Goal: Task Accomplishment & Management: Manage account settings

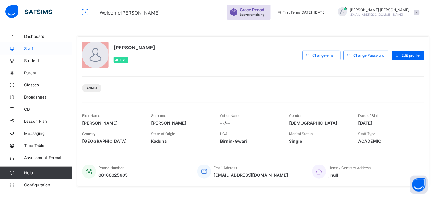
click at [28, 49] on span "Staff" at bounding box center [48, 48] width 48 height 5
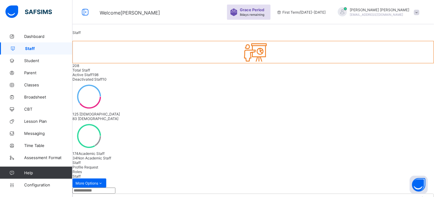
click at [103, 187] on input "text" at bounding box center [94, 190] width 43 height 6
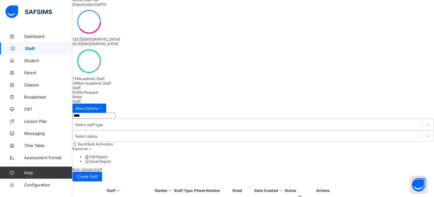
scroll to position [75, 0]
drag, startPoint x: 85, startPoint y: 62, endPoint x: 55, endPoint y: 62, distance: 30.2
type input "*******"
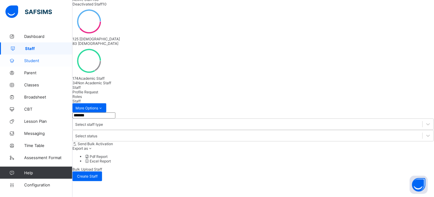
scroll to position [20, 0]
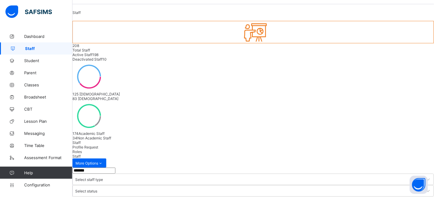
drag, startPoint x: 116, startPoint y: 119, endPoint x: 76, endPoint y: 118, distance: 40.8
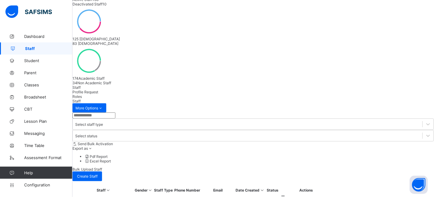
click at [114, 112] on input "text" at bounding box center [94, 115] width 43 height 6
type input "****"
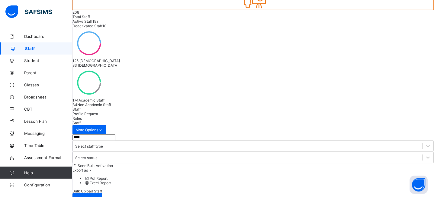
scroll to position [20, 0]
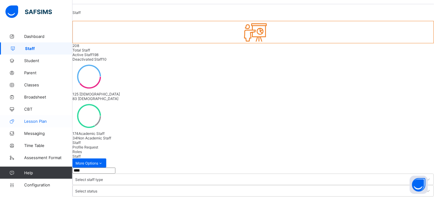
drag, startPoint x: 109, startPoint y: 115, endPoint x: 71, endPoint y: 118, distance: 37.9
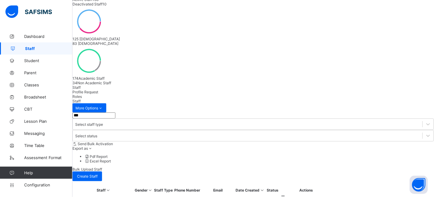
type input "****"
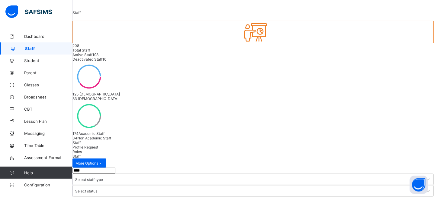
drag, startPoint x: 102, startPoint y: 121, endPoint x: 78, endPoint y: 116, distance: 24.4
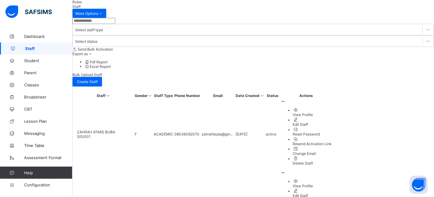
scroll to position [170, 0]
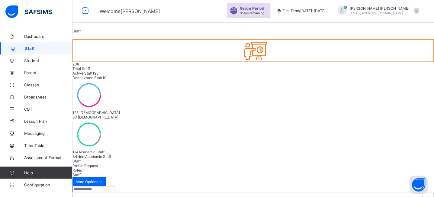
scroll to position [0, 0]
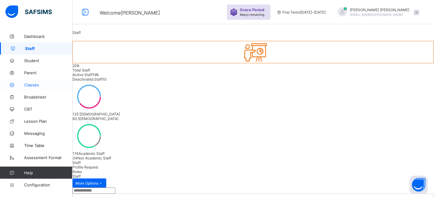
click at [34, 81] on link "Classes" at bounding box center [36, 85] width 73 height 12
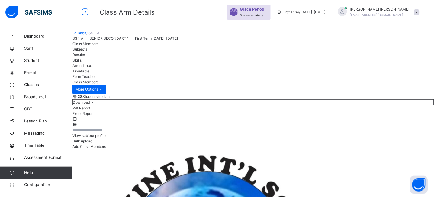
click at [109, 133] on input "text" at bounding box center [91, 129] width 36 height 5
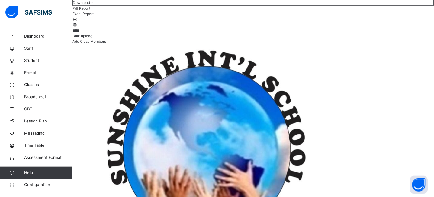
scroll to position [98, 0]
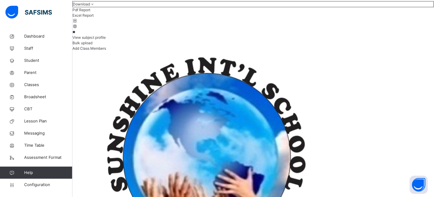
type input "*"
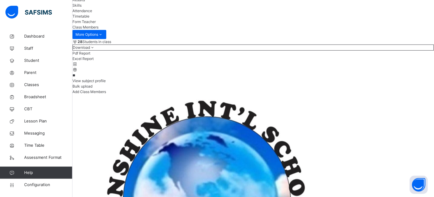
type input "*"
type input "*****"
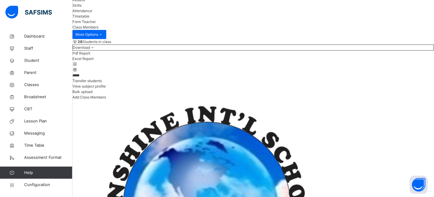
drag, startPoint x: 104, startPoint y: 108, endPoint x: 84, endPoint y: 108, distance: 20.3
click at [84, 78] on input "*****" at bounding box center [91, 75] width 36 height 5
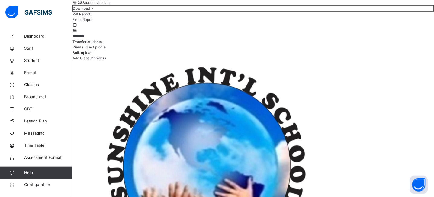
scroll to position [95, 0]
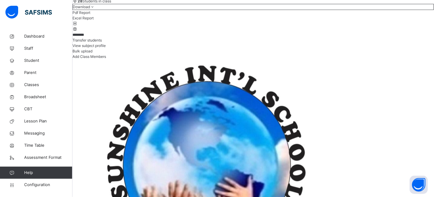
click at [109, 37] on input "********" at bounding box center [91, 34] width 36 height 5
click at [211, 59] on div "******** Transfer students View subject profile Bulk upload Add Class Members" at bounding box center [254, 46] width 362 height 28
drag, startPoint x: 119, startPoint y: 68, endPoint x: 36, endPoint y: 67, distance: 83.5
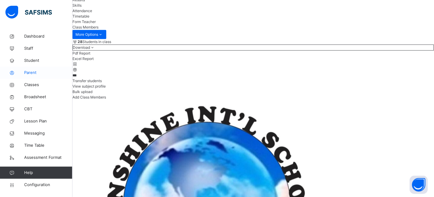
type input "****"
drag, startPoint x: 102, startPoint y: 110, endPoint x: 80, endPoint y: 110, distance: 22.1
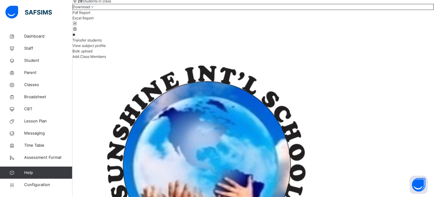
type input "*"
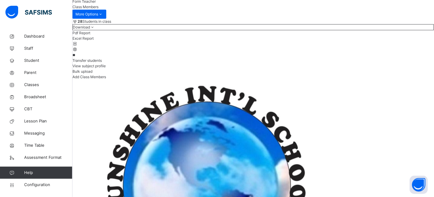
type input "*"
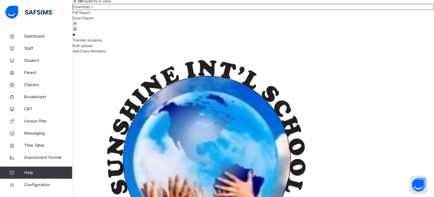
type input "*"
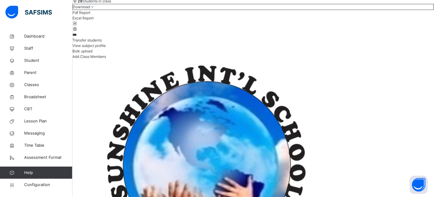
scroll to position [55, 0]
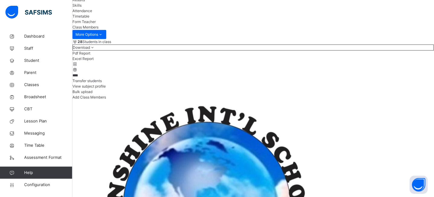
click at [107, 78] on input "****" at bounding box center [91, 75] width 36 height 5
type input "*"
type input "****"
drag, startPoint x: 107, startPoint y: 109, endPoint x: 77, endPoint y: 109, distance: 29.9
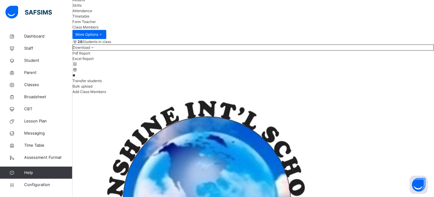
type input "*"
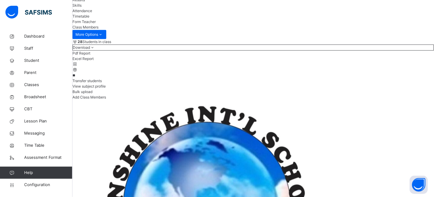
type input "*"
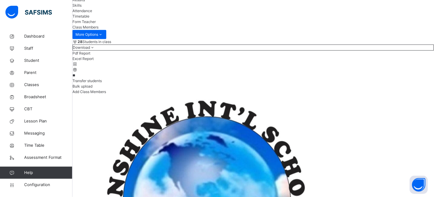
type input "*"
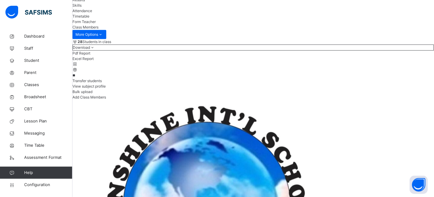
type input "*"
type input "****"
drag, startPoint x: 109, startPoint y: 111, endPoint x: 78, endPoint y: 110, distance: 30.6
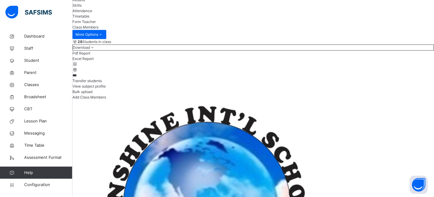
type input "***"
drag, startPoint x: 109, startPoint y: 109, endPoint x: 70, endPoint y: 107, distance: 38.4
drag, startPoint x: 111, startPoint y: 110, endPoint x: 73, endPoint y: 110, distance: 37.2
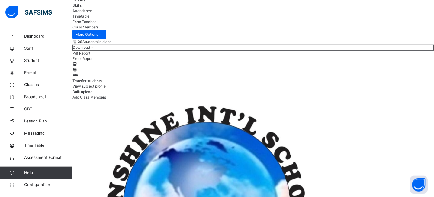
drag, startPoint x: 102, startPoint y: 111, endPoint x: 84, endPoint y: 111, distance: 17.5
click at [84, 78] on input "*****" at bounding box center [91, 75] width 36 height 5
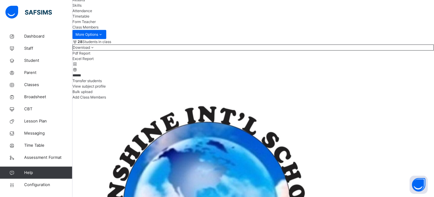
drag, startPoint x: 102, startPoint y: 109, endPoint x: 74, endPoint y: 109, distance: 28.4
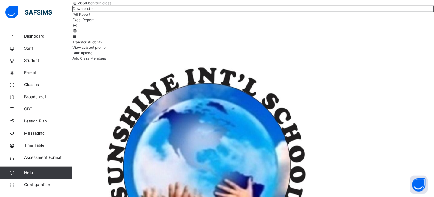
scroll to position [95, 0]
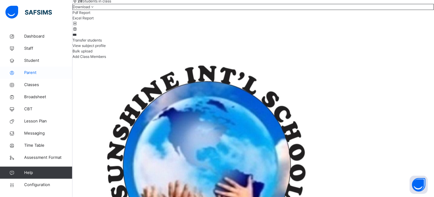
drag, startPoint x: 99, startPoint y: 70, endPoint x: 71, endPoint y: 67, distance: 28.2
drag, startPoint x: 107, startPoint y: 71, endPoint x: 84, endPoint y: 64, distance: 24.4
click at [84, 37] on input "*******" at bounding box center [91, 34] width 36 height 5
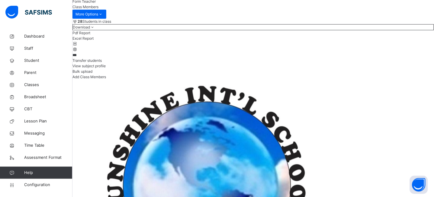
scroll to position [55, 0]
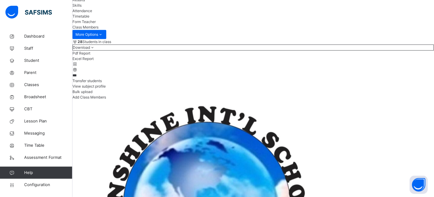
type input "****"
drag, startPoint x: 108, startPoint y: 109, endPoint x: 72, endPoint y: 109, distance: 36.3
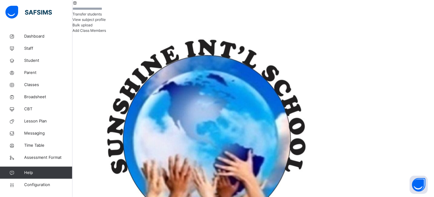
scroll to position [153, 0]
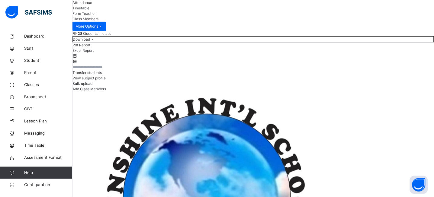
scroll to position [61, 0]
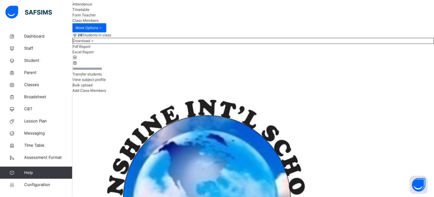
click at [102, 76] on span "Transfer students" at bounding box center [87, 74] width 29 height 5
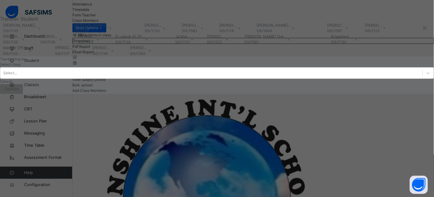
scroll to position [50, 0]
click at [221, 79] on div "Select..." at bounding box center [217, 72] width 434 height 11
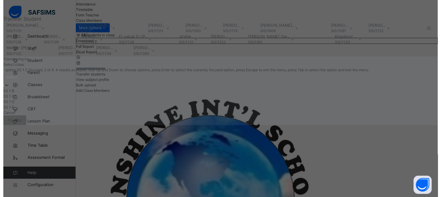
scroll to position [67, 0]
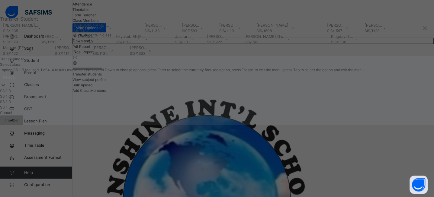
click at [150, 93] on div "SS 1 B" at bounding box center [217, 90] width 434 height 5
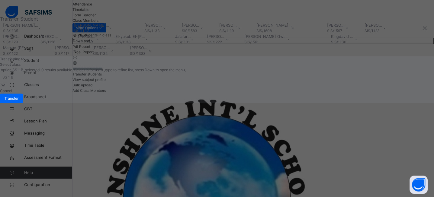
scroll to position [50, 0]
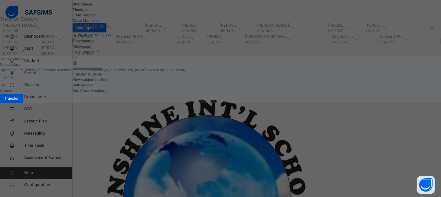
click at [18, 101] on span "Transfer" at bounding box center [12, 98] width 14 height 5
click at [303, 81] on div "Yes, Transfer" at bounding box center [220, 78] width 441 height 5
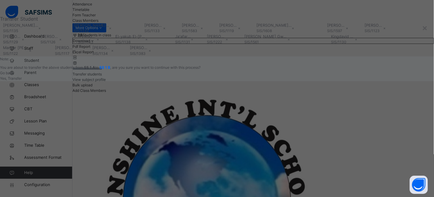
scroll to position [59, 0]
click at [296, 81] on div "Yes, Transfer" at bounding box center [217, 78] width 434 height 5
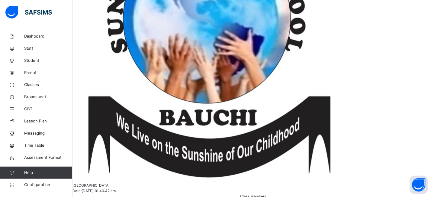
scroll to position [0, 0]
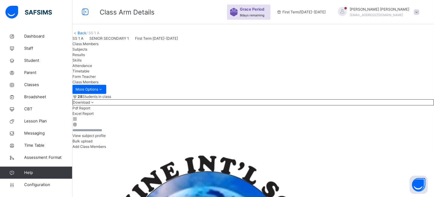
click at [86, 35] on link "Back" at bounding box center [82, 33] width 9 height 5
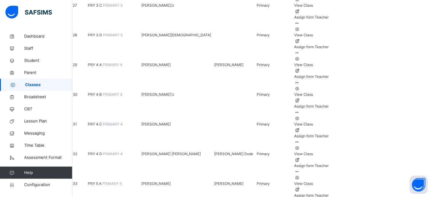
scroll to position [876, 0]
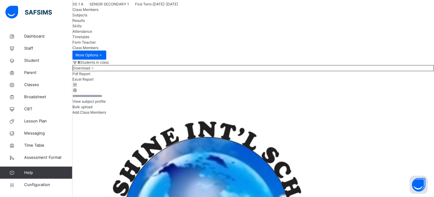
scroll to position [28, 0]
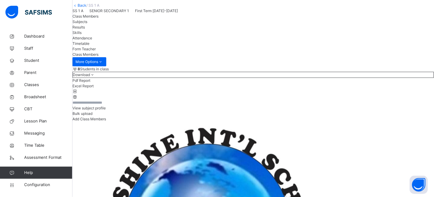
click at [86, 8] on link "Back" at bounding box center [82, 5] width 9 height 5
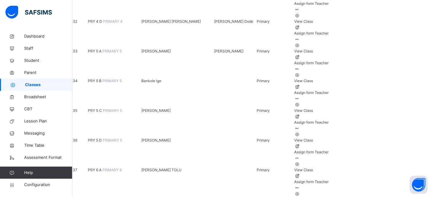
scroll to position [1007, 0]
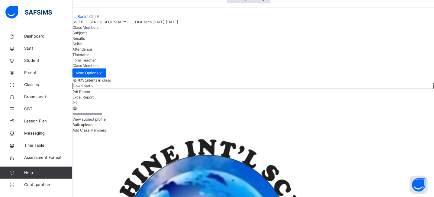
scroll to position [60, 0]
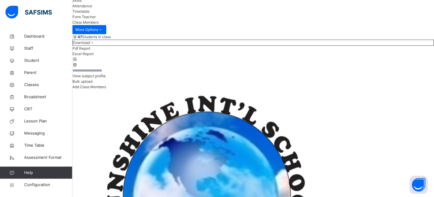
click at [109, 73] on input "text" at bounding box center [91, 70] width 36 height 5
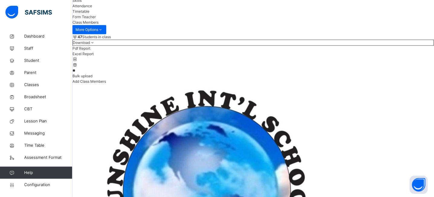
type input "*"
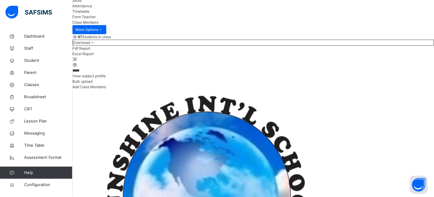
scroll to position [55, 0]
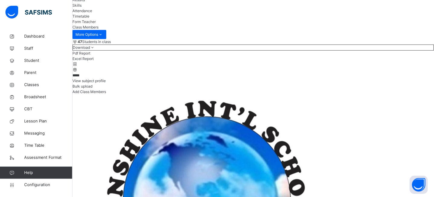
type input "*****"
click at [234, 94] on div "***** View subject profile Bulk upload Add Class Members" at bounding box center [254, 83] width 362 height 22
drag, startPoint x: 113, startPoint y: 111, endPoint x: 76, endPoint y: 109, distance: 37.2
type input "*"
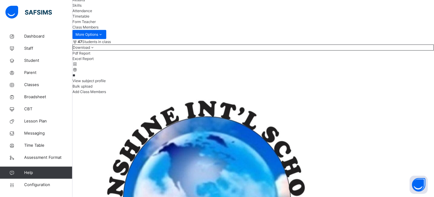
type input "*"
type input "****"
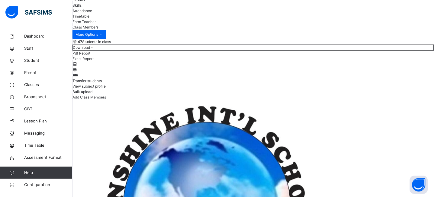
drag, startPoint x: 115, startPoint y: 109, endPoint x: 79, endPoint y: 110, distance: 36.3
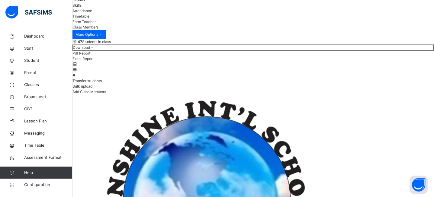
type input "*"
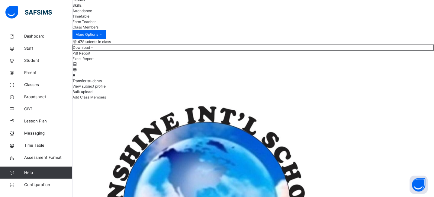
type input "*"
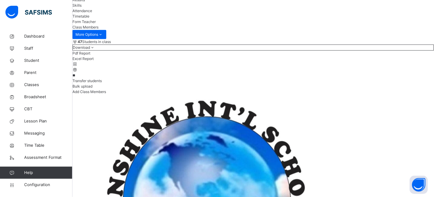
type input "*"
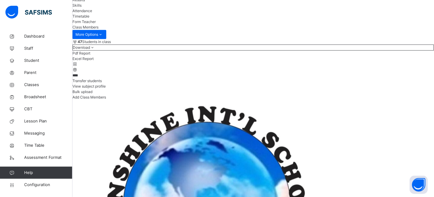
drag, startPoint x: 105, startPoint y: 111, endPoint x: 81, endPoint y: 112, distance: 23.6
type input "****"
drag, startPoint x: 104, startPoint y: 110, endPoint x: 79, endPoint y: 110, distance: 24.8
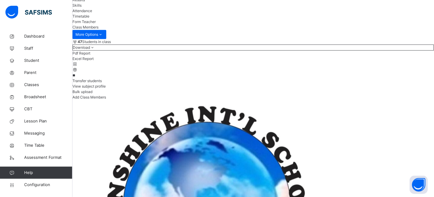
type input "*"
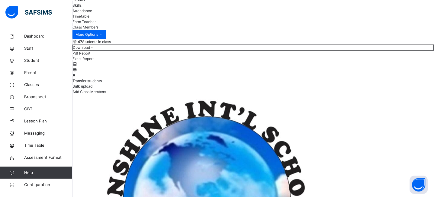
type input "*"
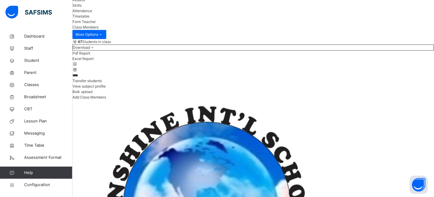
type input "****"
drag, startPoint x: 103, startPoint y: 112, endPoint x: 60, endPoint y: 108, distance: 42.8
type input "*"
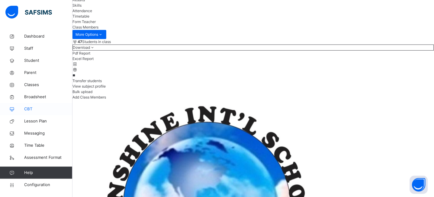
type input "*"
type input "*****"
click at [202, 100] on div "***** Transfer students View subject profile Bulk upload Add Class Members" at bounding box center [254, 86] width 362 height 28
drag, startPoint x: 114, startPoint y: 113, endPoint x: 78, endPoint y: 109, distance: 36.2
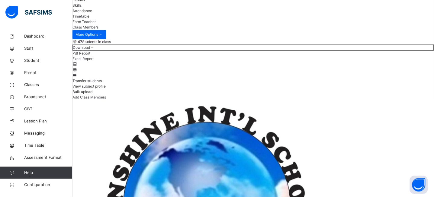
type input "***"
click at [220, 100] on div "*** Transfer students View subject profile Bulk upload Add Class Members" at bounding box center [254, 86] width 362 height 28
drag, startPoint x: 120, startPoint y: 111, endPoint x: 69, endPoint y: 106, distance: 50.7
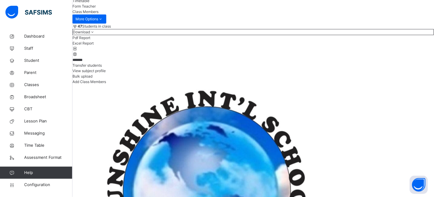
scroll to position [61, 0]
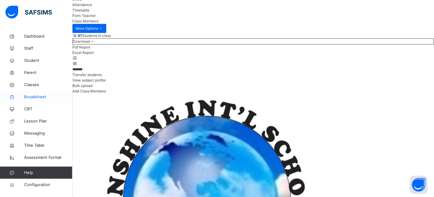
drag, startPoint x: 104, startPoint y: 103, endPoint x: 52, endPoint y: 99, distance: 52.4
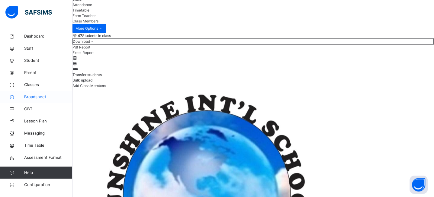
type input "*****"
drag, startPoint x: 105, startPoint y: 104, endPoint x: 55, endPoint y: 102, distance: 49.3
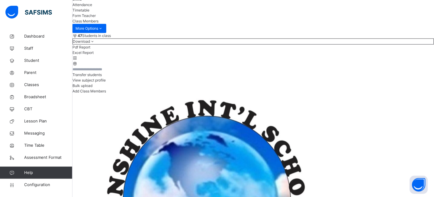
click at [102, 77] on span "Transfer students" at bounding box center [87, 74] width 29 height 5
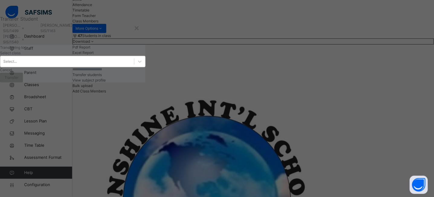
click at [134, 66] on div "Select..." at bounding box center [67, 61] width 134 height 9
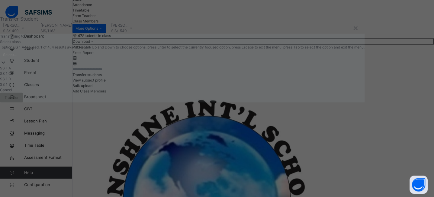
click at [135, 71] on div "SS 1 A" at bounding box center [182, 67] width 365 height 5
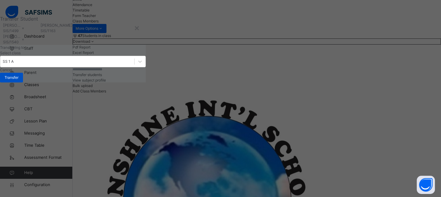
click at [18, 80] on span "Transfer" at bounding box center [12, 77] width 14 height 5
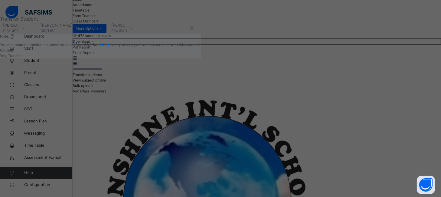
click at [22, 58] on span "Yes, Transfer" at bounding box center [11, 55] width 22 height 5
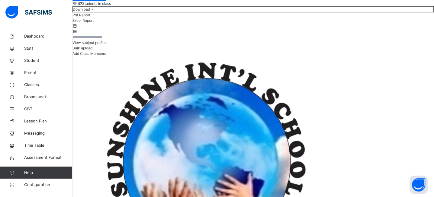
scroll to position [97, 0]
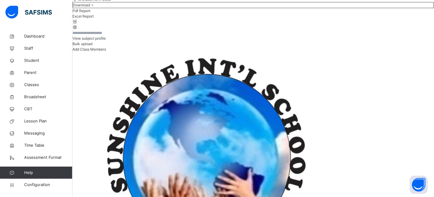
click at [109, 36] on input "text" at bounding box center [91, 32] width 36 height 5
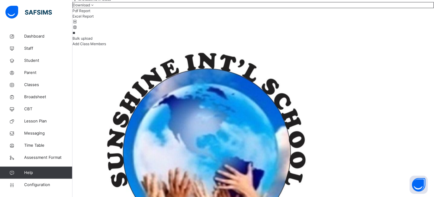
type input "*"
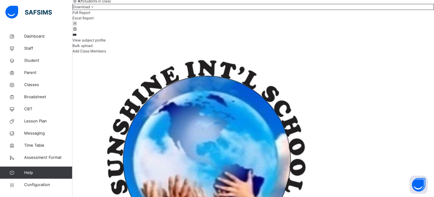
scroll to position [75, 0]
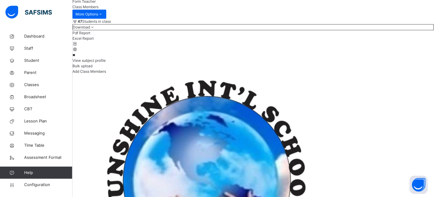
type input "*"
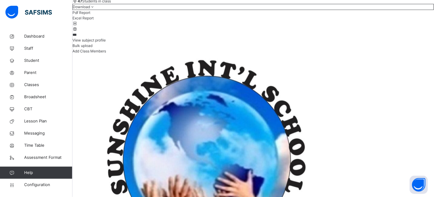
scroll to position [55, 0]
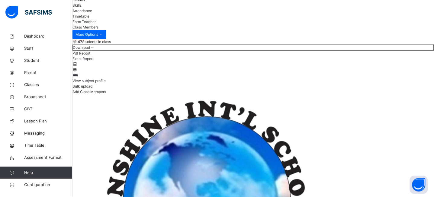
type input "****"
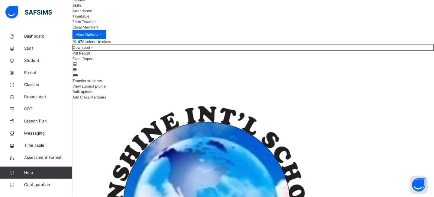
drag, startPoint x: 108, startPoint y: 109, endPoint x: 76, endPoint y: 109, distance: 31.4
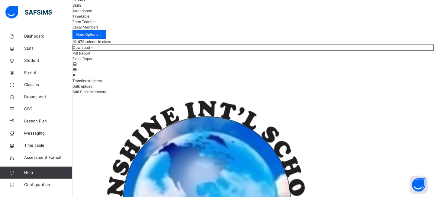
type input "*"
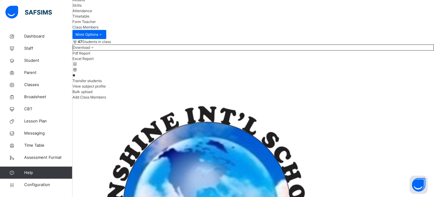
type input "*"
type input "****"
drag, startPoint x: 102, startPoint y: 108, endPoint x: 83, endPoint y: 108, distance: 19.4
click at [83, 78] on input "****" at bounding box center [91, 75] width 36 height 5
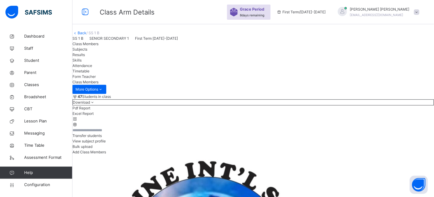
click at [86, 35] on link "Back" at bounding box center [82, 33] width 9 height 5
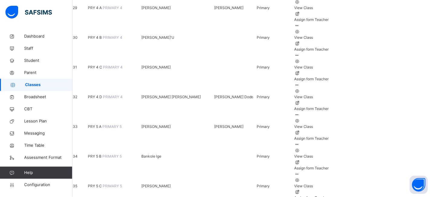
scroll to position [934, 0]
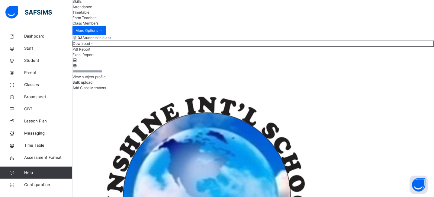
scroll to position [75, 0]
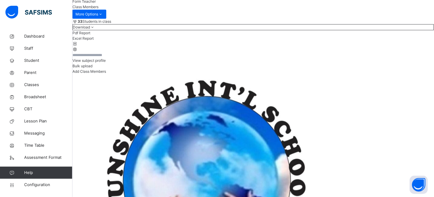
click at [109, 58] on input "text" at bounding box center [91, 54] width 36 height 5
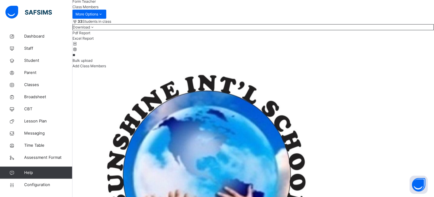
type input "*"
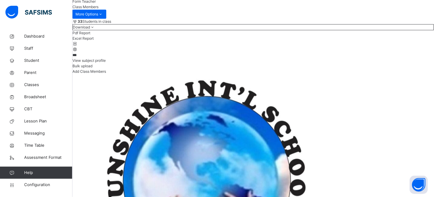
scroll to position [55, 0]
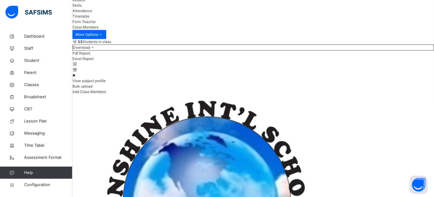
type input "*"
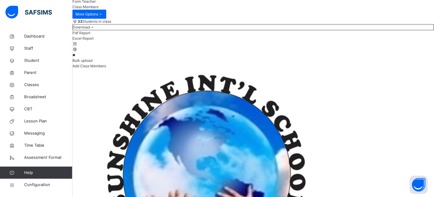
type input "*"
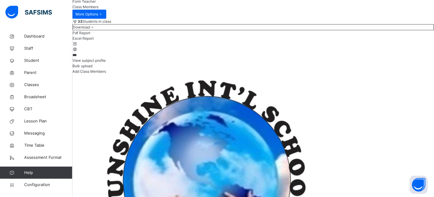
type input "***"
click at [215, 74] on div "*** View subject profile Bulk upload Add Class Members" at bounding box center [254, 63] width 362 height 22
drag, startPoint x: 112, startPoint y: 91, endPoint x: 67, endPoint y: 88, distance: 45.1
click at [213, 74] on div "33 Students in class Download Pdf Report Excel Report ****** View subject profi…" at bounding box center [254, 46] width 362 height 55
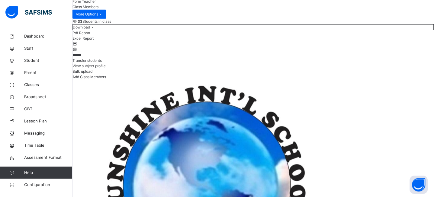
drag, startPoint x: 112, startPoint y: 92, endPoint x: 75, endPoint y: 88, distance: 36.8
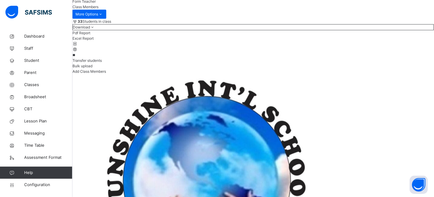
type input "*"
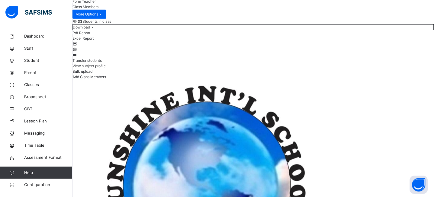
scroll to position [55, 0]
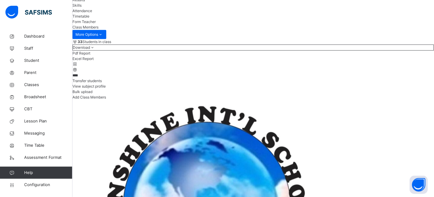
drag, startPoint x: 110, startPoint y: 111, endPoint x: 73, endPoint y: 109, distance: 36.3
type input "*"
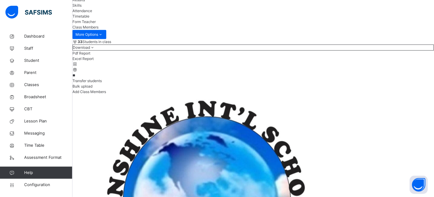
type input "*"
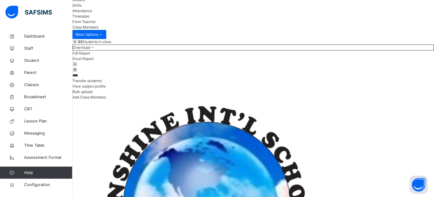
type input "****"
click at [207, 100] on div "33 Students in class Download Pdf Report Excel Report **** Transfer students Vi…" at bounding box center [254, 69] width 362 height 61
drag, startPoint x: 108, startPoint y: 110, endPoint x: 76, endPoint y: 111, distance: 31.8
type input "***"
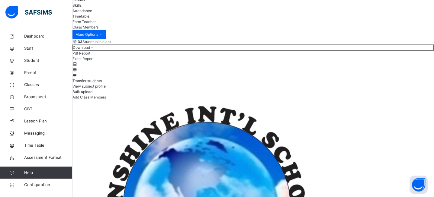
click at [211, 100] on div "*** Transfer students View subject profile Bulk upload Add Class Members" at bounding box center [254, 86] width 362 height 28
drag, startPoint x: 78, startPoint y: 111, endPoint x: 65, endPoint y: 111, distance: 13.0
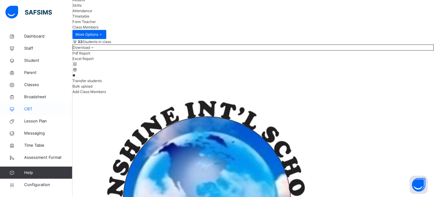
type input "*"
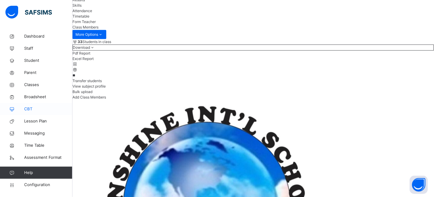
type input "*"
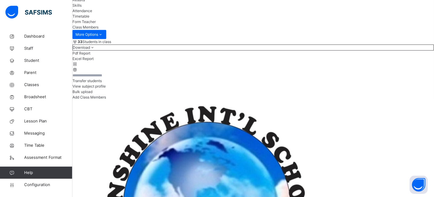
click at [102, 83] on span "Transfer students" at bounding box center [87, 80] width 29 height 5
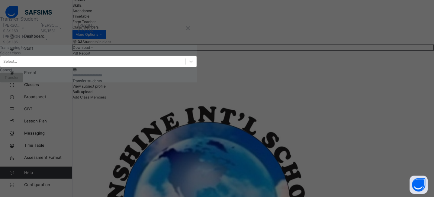
click at [186, 66] on div "Select..." at bounding box center [92, 61] width 185 height 9
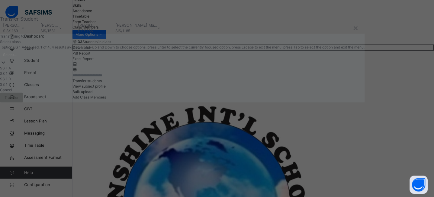
click at [142, 71] on div "SS 1 A" at bounding box center [182, 67] width 365 height 5
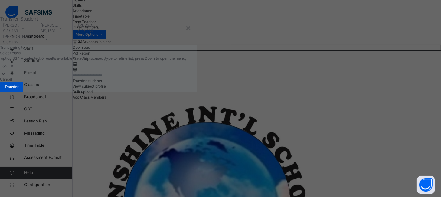
click at [18, 89] on span "Transfer" at bounding box center [12, 86] width 14 height 5
click at [22, 69] on span "Yes, Transfer" at bounding box center [11, 66] width 22 height 5
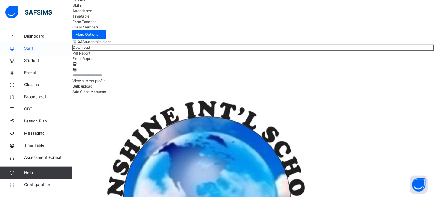
click at [31, 51] on span "Staff" at bounding box center [48, 48] width 48 height 6
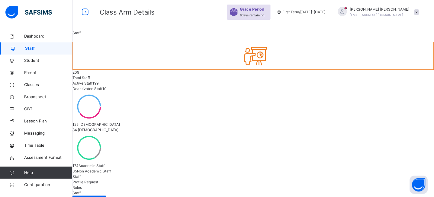
type input "*******"
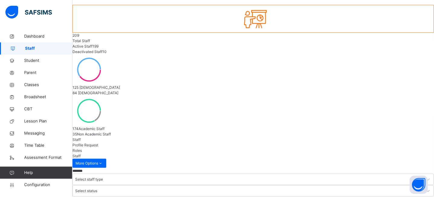
scroll to position [60, 0]
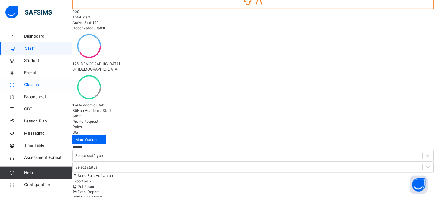
drag, startPoint x: 113, startPoint y: 79, endPoint x: 72, endPoint y: 82, distance: 41.2
click at [33, 84] on span "Classes" at bounding box center [48, 85] width 48 height 6
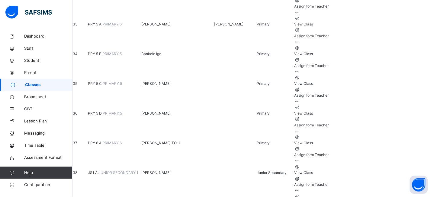
scroll to position [1032, 0]
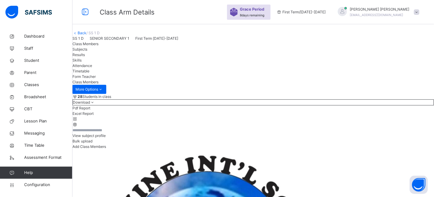
click at [109, 133] on input "text" at bounding box center [91, 129] width 36 height 5
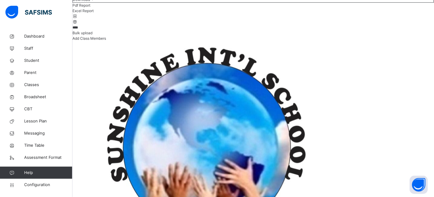
scroll to position [101, 0]
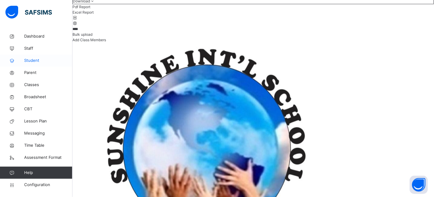
drag, startPoint x: 107, startPoint y: 59, endPoint x: 70, endPoint y: 63, distance: 36.8
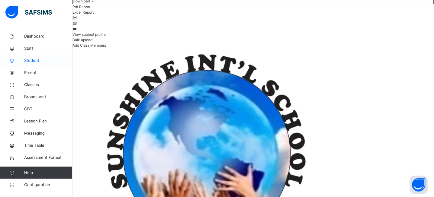
scroll to position [55, 0]
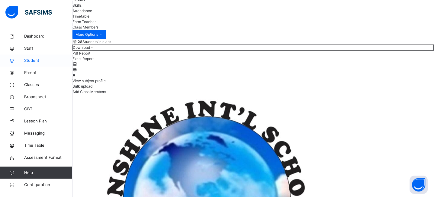
type input "*"
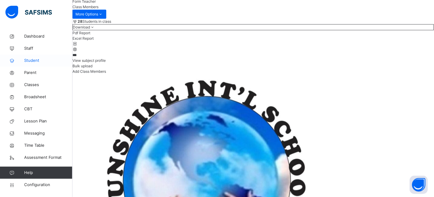
scroll to position [101, 0]
type input "*"
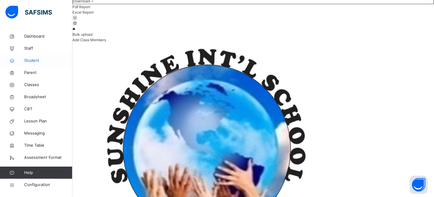
type input "*"
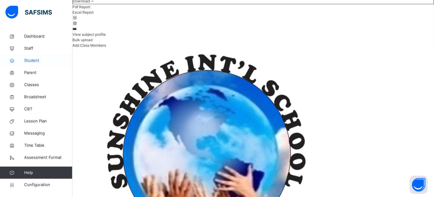
scroll to position [55, 0]
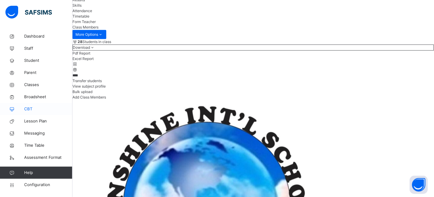
drag, startPoint x: 98, startPoint y: 109, endPoint x: 71, endPoint y: 108, distance: 26.3
type input "*"
click at [213, 99] on div "28 Students in class Download Pdf Report Excel Report **** Transfer students Vi…" at bounding box center [254, 69] width 362 height 61
drag, startPoint x: 113, startPoint y: 106, endPoint x: 71, endPoint y: 106, distance: 41.7
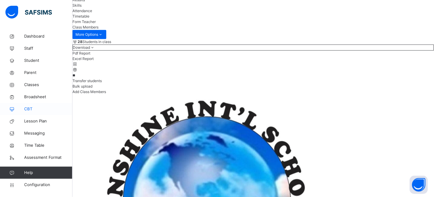
type input "*"
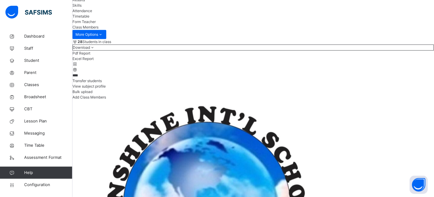
drag, startPoint x: 99, startPoint y: 107, endPoint x: 75, endPoint y: 106, distance: 23.6
type input "*"
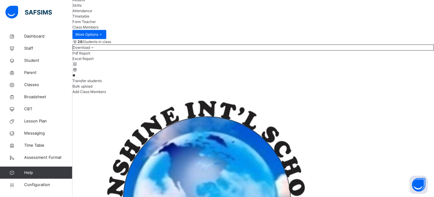
type input "*"
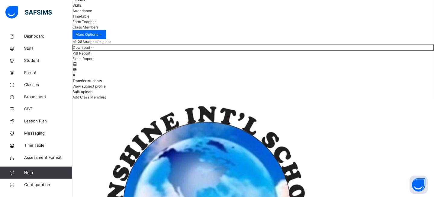
type input "*"
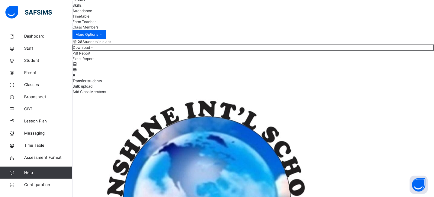
type input "*"
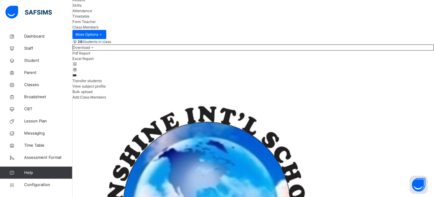
type input "***"
click at [102, 83] on span "Transfer students" at bounding box center [87, 80] width 29 height 5
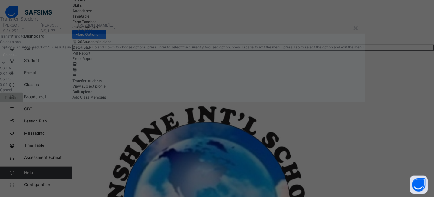
click at [168, 59] on div "Select..." at bounding box center [182, 54] width 365 height 9
click at [137, 71] on div "SS 1 A" at bounding box center [182, 67] width 365 height 5
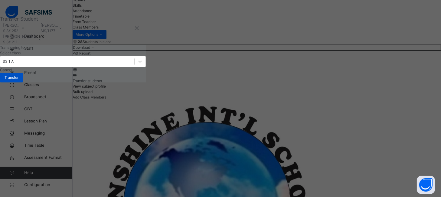
click at [18, 80] on span "Transfer" at bounding box center [12, 77] width 14 height 5
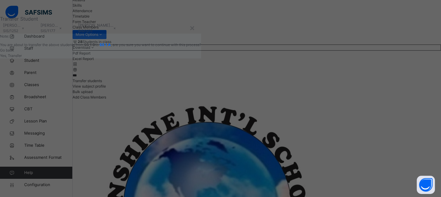
click at [22, 58] on span "Yes, Transfer" at bounding box center [11, 55] width 22 height 5
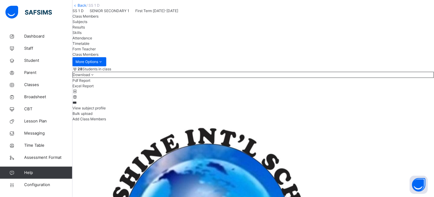
scroll to position [0, 0]
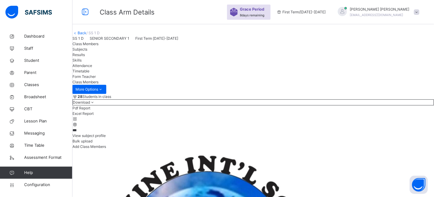
click at [86, 35] on link "Back" at bounding box center [82, 33] width 9 height 5
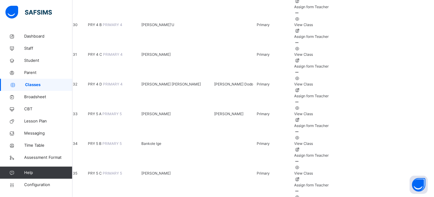
scroll to position [945, 0]
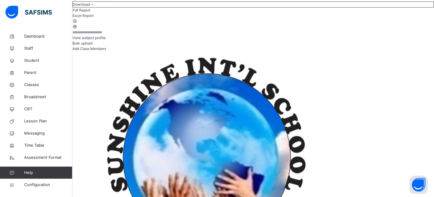
scroll to position [100, 0]
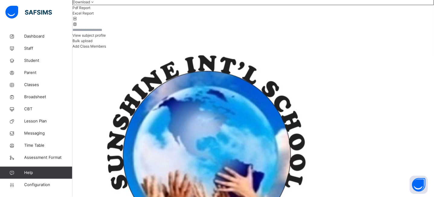
click at [109, 33] on input "text" at bounding box center [91, 29] width 36 height 5
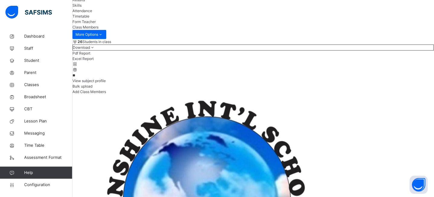
type input "*"
click at [231, 44] on div "26 Students in class" at bounding box center [254, 41] width 362 height 5
drag, startPoint x: 110, startPoint y: 107, endPoint x: 78, endPoint y: 108, distance: 32.1
type input "*"
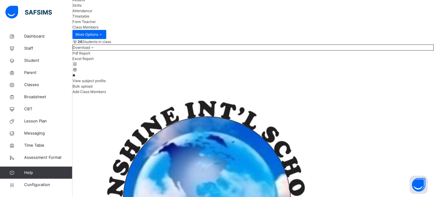
type input "*"
type input "****"
drag, startPoint x: 99, startPoint y: 106, endPoint x: 85, endPoint y: 109, distance: 14.4
click at [85, 94] on div "26 Students in class Download Pdf Report Excel Report **** View subject profile…" at bounding box center [254, 66] width 362 height 55
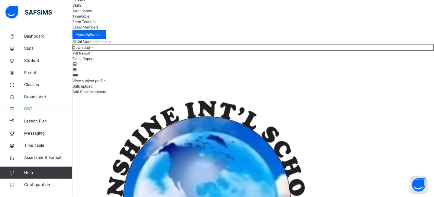
drag, startPoint x: 97, startPoint y: 113, endPoint x: 61, endPoint y: 109, distance: 35.9
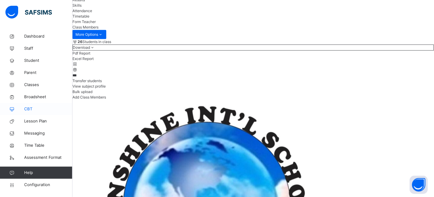
drag, startPoint x: 102, startPoint y: 108, endPoint x: 71, endPoint y: 109, distance: 31.2
type input "*"
type input "*****"
click at [205, 100] on div "***** Transfer students View subject profile Bulk upload Add Class Members" at bounding box center [254, 86] width 362 height 28
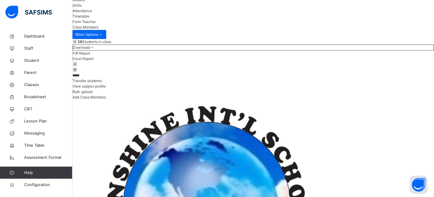
drag, startPoint x: 117, startPoint y: 109, endPoint x: 79, endPoint y: 108, distance: 38.1
type input "*"
type input "***"
click at [195, 100] on div "26 Students in class Download Pdf Report Excel Report *** Transfer students Vie…" at bounding box center [254, 69] width 362 height 61
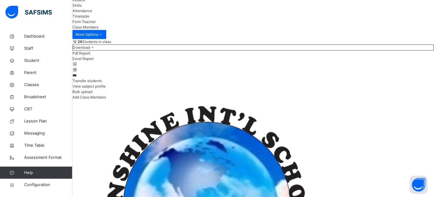
drag, startPoint x: 102, startPoint y: 112, endPoint x: 80, endPoint y: 111, distance: 22.1
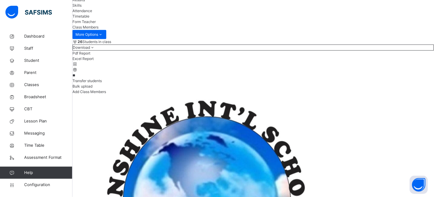
type input "*"
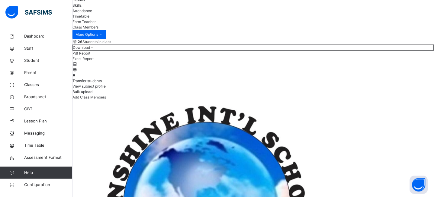
type input "*"
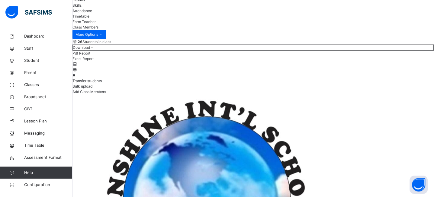
type input "*"
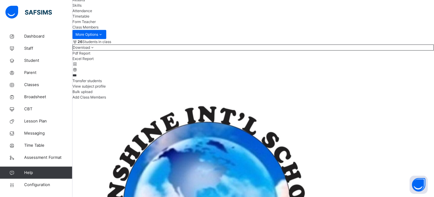
type input "***"
click at [220, 100] on div "26 Students in class Download Pdf Report Excel Report *** Transfer students Vie…" at bounding box center [254, 69] width 362 height 61
drag, startPoint x: 121, startPoint y: 113, endPoint x: 69, endPoint y: 111, distance: 52.0
type input "*"
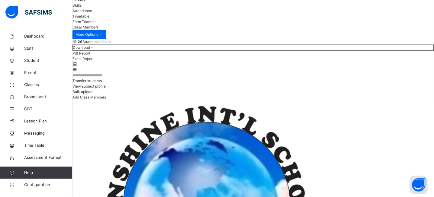
click at [102, 83] on span "Transfer students" at bounding box center [87, 80] width 29 height 5
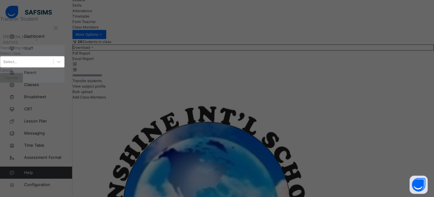
click at [53, 67] on div "Select..." at bounding box center [26, 61] width 53 height 9
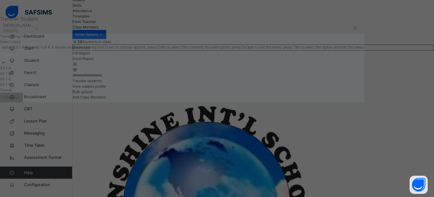
click at [151, 71] on div "SS 1 A" at bounding box center [182, 67] width 365 height 5
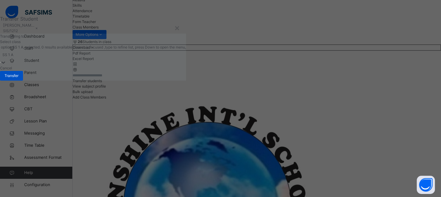
click at [23, 80] on div "Transfer" at bounding box center [11, 76] width 23 height 10
click at [22, 58] on span "Yes, Transfer" at bounding box center [11, 55] width 22 height 5
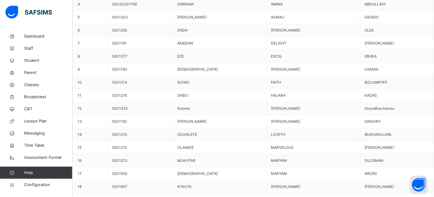
scroll to position [0, 0]
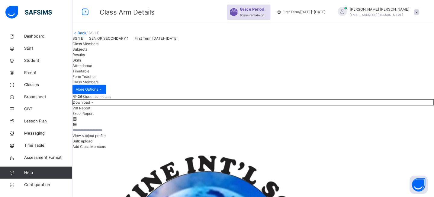
click at [86, 35] on link "Back" at bounding box center [82, 33] width 9 height 5
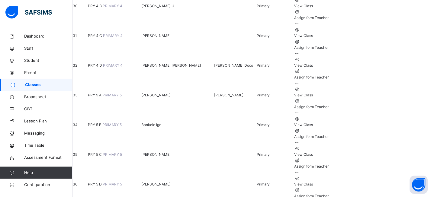
scroll to position [955, 0]
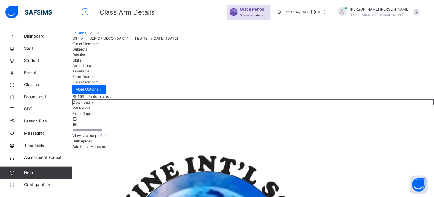
click at [105, 133] on input "text" at bounding box center [91, 129] width 36 height 5
type input "****"
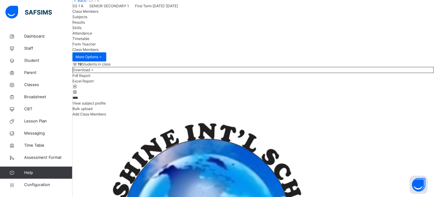
scroll to position [30, 0]
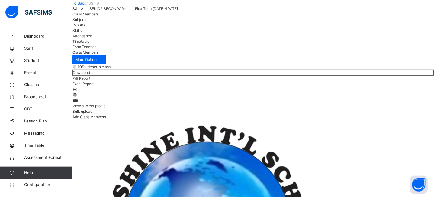
drag, startPoint x: 107, startPoint y: 131, endPoint x: 73, endPoint y: 130, distance: 34.5
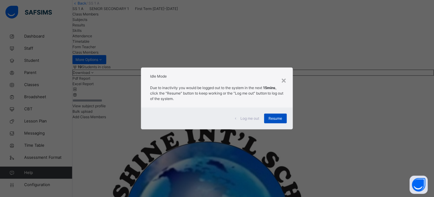
click at [273, 117] on span "Resume" at bounding box center [276, 117] width 14 height 5
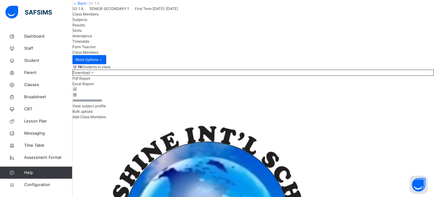
click at [86, 5] on link "Back" at bounding box center [82, 3] width 9 height 5
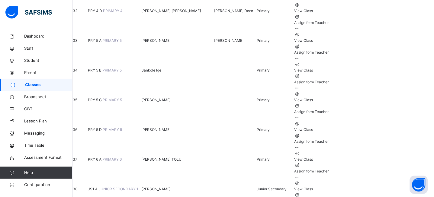
scroll to position [1008, 0]
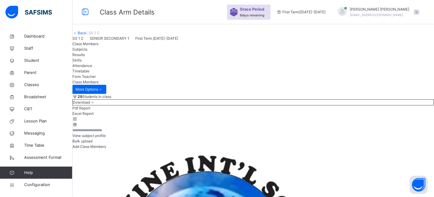
click at [109, 133] on input "text" at bounding box center [91, 129] width 36 height 5
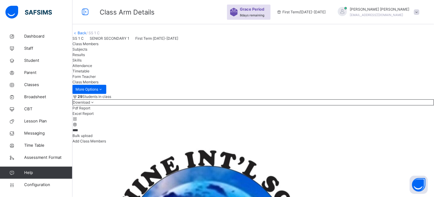
type input "*****"
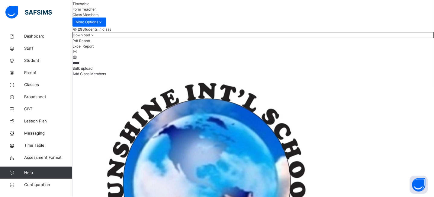
scroll to position [75, 0]
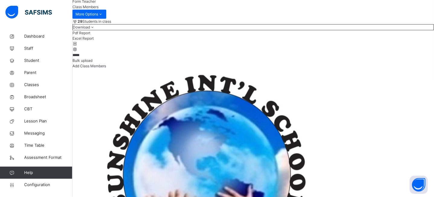
drag, startPoint x: 101, startPoint y: 89, endPoint x: 74, endPoint y: 89, distance: 26.3
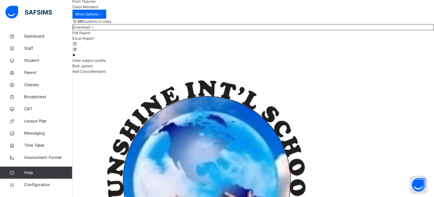
type input "*"
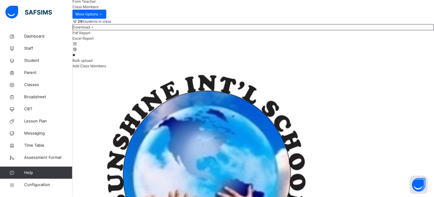
type input "*"
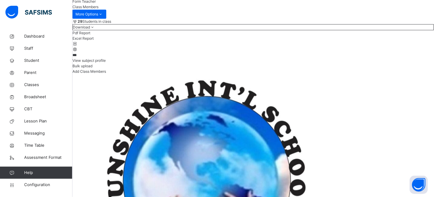
scroll to position [55, 0]
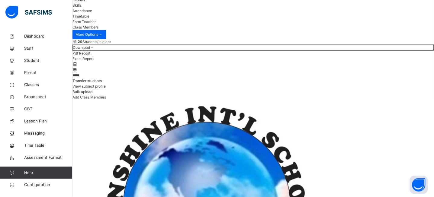
drag, startPoint x: 106, startPoint y: 108, endPoint x: 73, endPoint y: 107, distance: 32.1
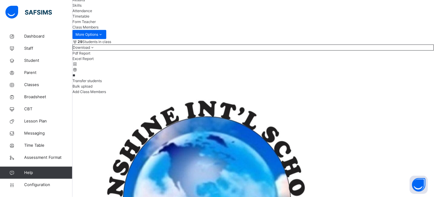
type input "*"
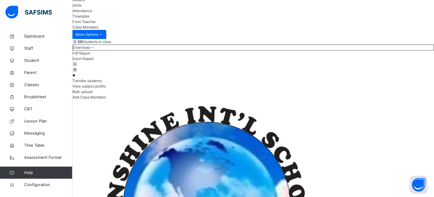
type input "*"
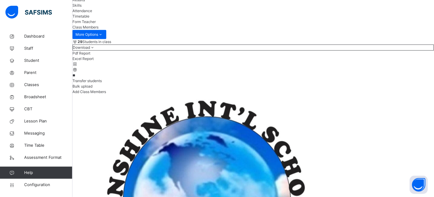
type input "*"
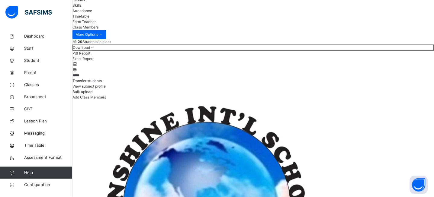
click at [215, 96] on div "29 Students in class Download Pdf Report Excel Report ***** Transfer students V…" at bounding box center [254, 69] width 362 height 61
drag, startPoint x: 107, startPoint y: 112, endPoint x: 75, endPoint y: 108, distance: 32.0
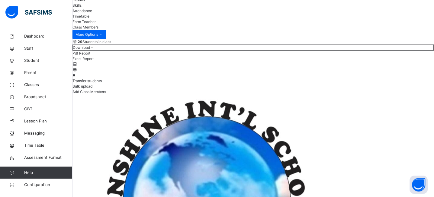
type input "*"
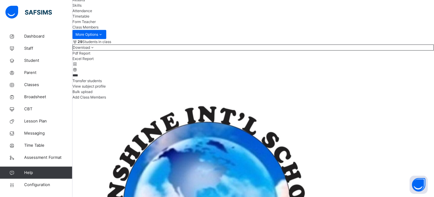
type input "****"
drag, startPoint x: 105, startPoint y: 105, endPoint x: 88, endPoint y: 109, distance: 18.0
click at [88, 78] on input "****" at bounding box center [91, 75] width 36 height 5
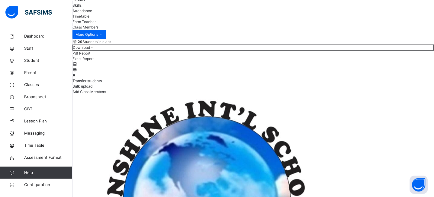
type input "*"
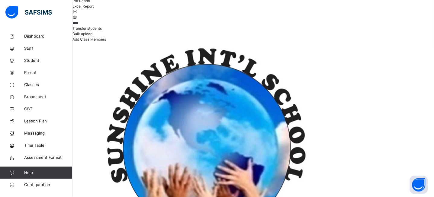
scroll to position [107, 0]
drag, startPoint x: 102, startPoint y: 57, endPoint x: 76, endPoint y: 55, distance: 26.1
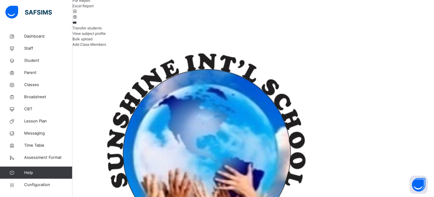
scroll to position [95, 0]
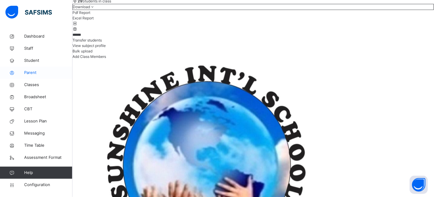
drag, startPoint x: 111, startPoint y: 72, endPoint x: 69, endPoint y: 68, distance: 41.9
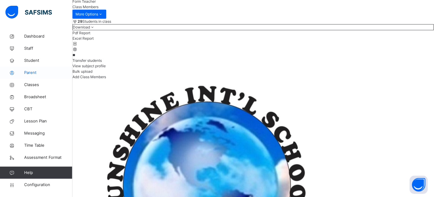
type input "*"
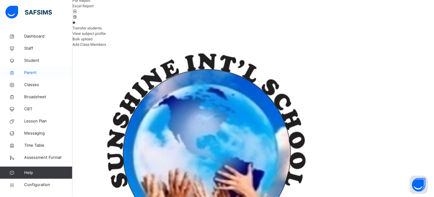
type input "*"
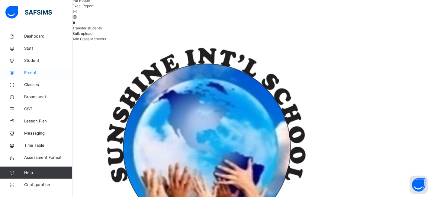
type input "*"
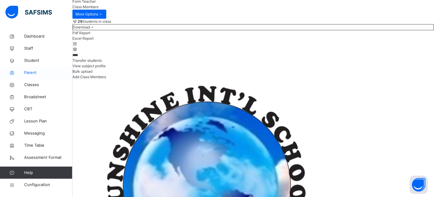
scroll to position [55, 0]
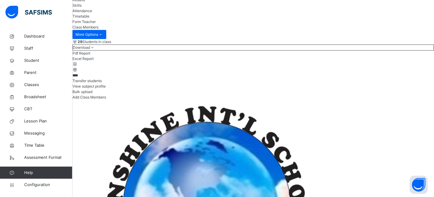
drag, startPoint x: 102, startPoint y: 109, endPoint x: 75, endPoint y: 108, distance: 26.4
type input "*"
click at [205, 100] on div "*** Transfer students View subject profile Bulk upload Add Class Members" at bounding box center [254, 86] width 362 height 28
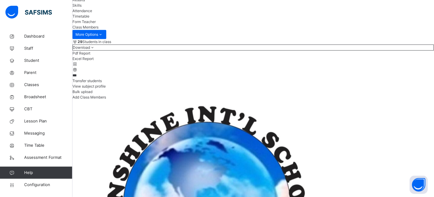
drag, startPoint x: 106, startPoint y: 109, endPoint x: 73, endPoint y: 107, distance: 32.7
type input "****"
click at [199, 96] on div "29 Students in class Download Pdf Report Excel Report **** Transfer students Vi…" at bounding box center [254, 69] width 362 height 61
drag, startPoint x: 117, startPoint y: 114, endPoint x: 86, endPoint y: 108, distance: 31.3
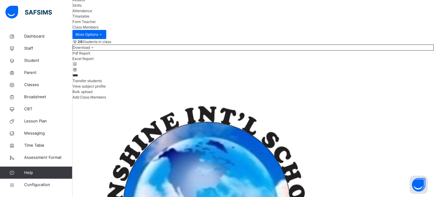
click at [86, 78] on input "****" at bounding box center [91, 75] width 36 height 5
click at [227, 44] on div "29 Students in class" at bounding box center [254, 41] width 362 height 5
drag, startPoint x: 111, startPoint y: 113, endPoint x: 79, endPoint y: 108, distance: 32.5
type input "*"
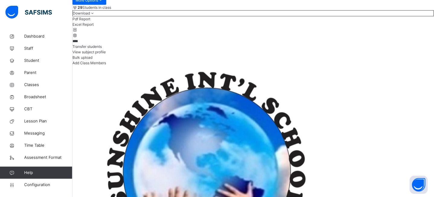
scroll to position [86, 0]
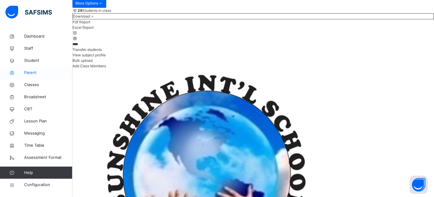
drag, startPoint x: 107, startPoint y: 76, endPoint x: 62, endPoint y: 76, distance: 44.4
type input "*"
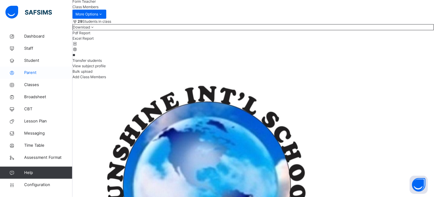
type input "*"
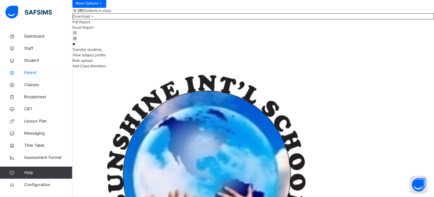
type input "*"
click at [277, 52] on div "Transfer students" at bounding box center [254, 49] width 362 height 5
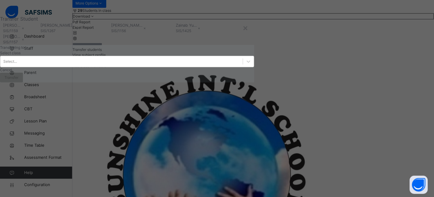
click at [167, 66] on div "Select..." at bounding box center [121, 61] width 243 height 9
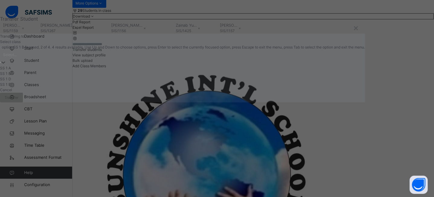
click at [136, 76] on div "SS 1 B" at bounding box center [183, 73] width 366 height 5
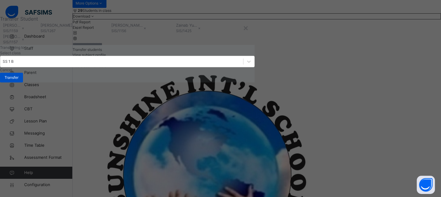
click at [18, 80] on span "Transfer" at bounding box center [12, 77] width 14 height 5
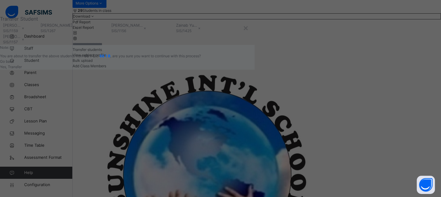
click at [22, 69] on span "Yes, Transfer" at bounding box center [11, 66] width 22 height 5
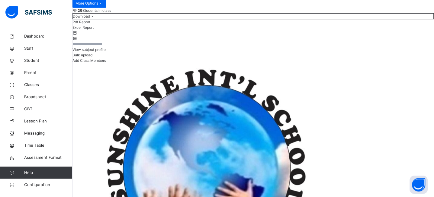
scroll to position [0, 0]
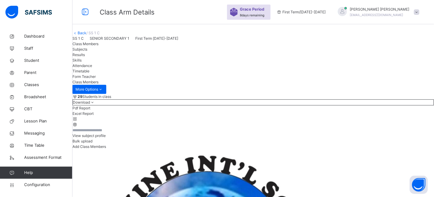
click at [86, 35] on link "Back" at bounding box center [82, 33] width 9 height 5
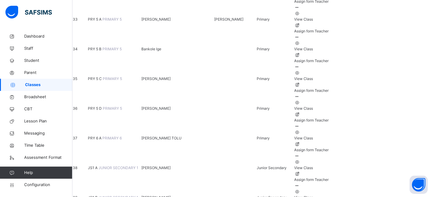
scroll to position [1027, 0]
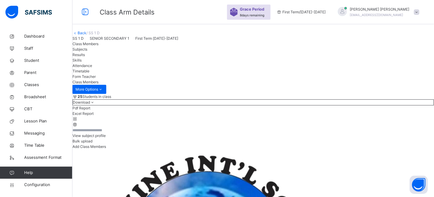
click at [109, 127] on input "text" at bounding box center [91, 129] width 36 height 5
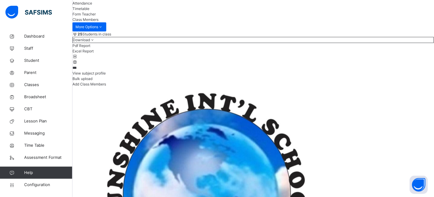
scroll to position [55, 0]
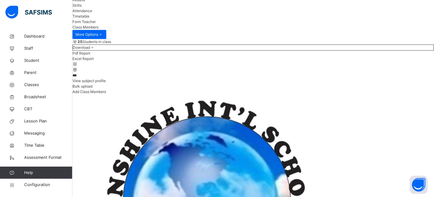
click at [246, 72] on div "25 Students in class Download Pdf Report Excel Report" at bounding box center [254, 55] width 362 height 33
click at [109, 78] on input "***" at bounding box center [91, 75] width 36 height 5
type input "*"
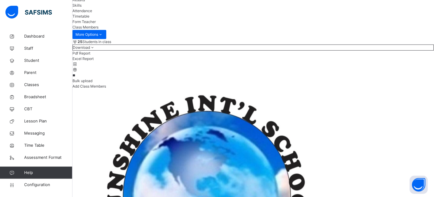
type input "*"
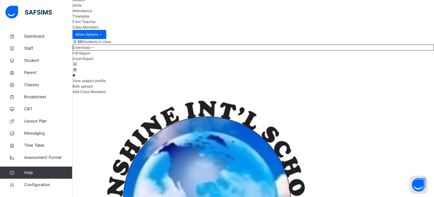
type input "*"
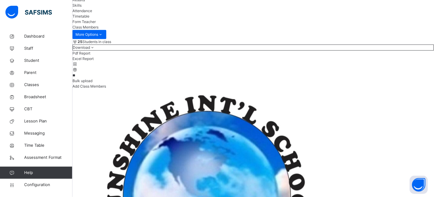
type input "*"
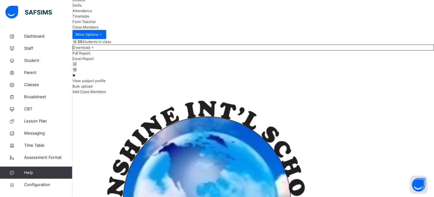
type input "*"
click at [220, 94] on div "***** View subject profile Bulk upload Add Class Members" at bounding box center [254, 83] width 362 height 22
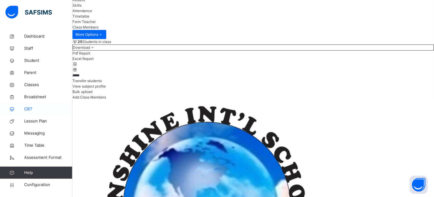
drag, startPoint x: 103, startPoint y: 113, endPoint x: 68, endPoint y: 108, distance: 35.1
click at [213, 44] on div "25 Students in class" at bounding box center [254, 41] width 362 height 5
drag, startPoint x: 102, startPoint y: 105, endPoint x: 66, endPoint y: 107, distance: 36.4
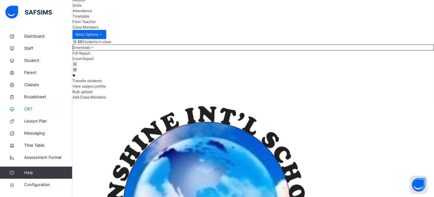
type input "*"
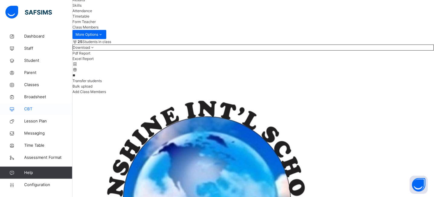
type input "*"
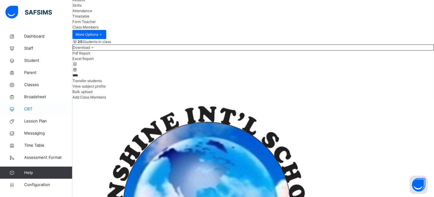
drag, startPoint x: 115, startPoint y: 109, endPoint x: 69, endPoint y: 108, distance: 45.7
type input "*****"
drag, startPoint x: 102, startPoint y: 108, endPoint x: 67, endPoint y: 108, distance: 34.8
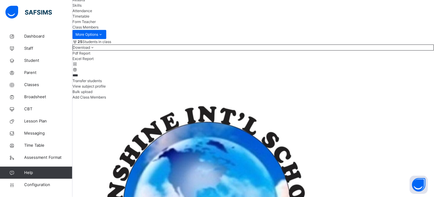
drag, startPoint x: 109, startPoint y: 111, endPoint x: 79, endPoint y: 111, distance: 29.9
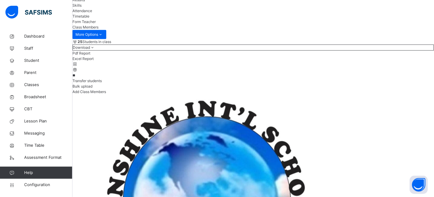
type input "*"
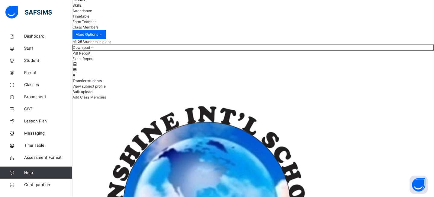
type input "*"
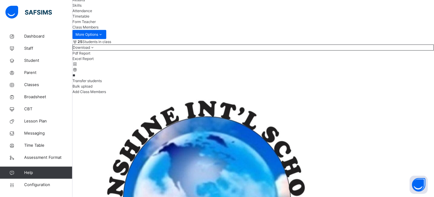
type input "*"
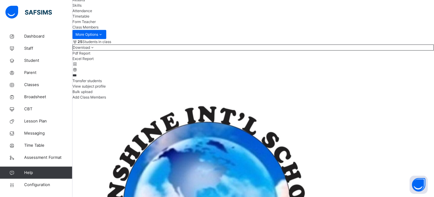
click at [209, 72] on div "25 Students in class Download Pdf Report Excel Report" at bounding box center [254, 55] width 362 height 33
drag, startPoint x: 114, startPoint y: 110, endPoint x: 71, endPoint y: 109, distance: 42.6
drag, startPoint x: 106, startPoint y: 111, endPoint x: 78, endPoint y: 112, distance: 28.4
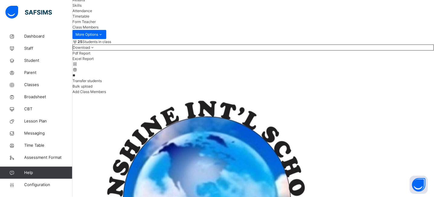
type input "*"
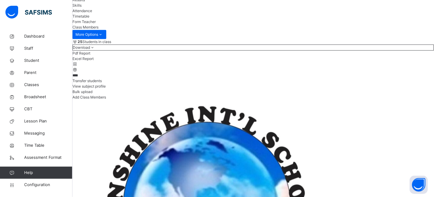
drag, startPoint x: 103, startPoint y: 106, endPoint x: 74, endPoint y: 111, distance: 30.1
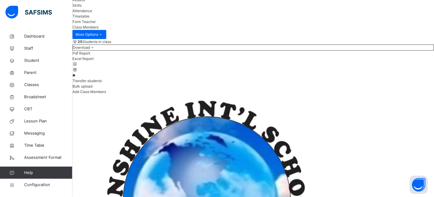
type input "*"
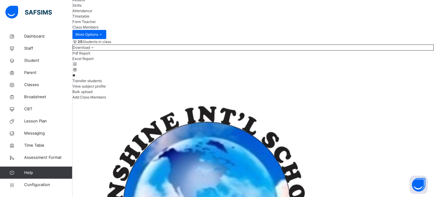
type input "*"
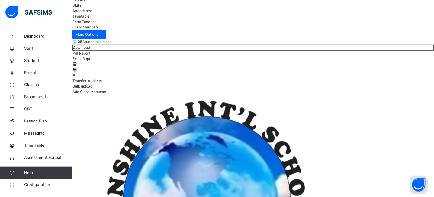
type input "*"
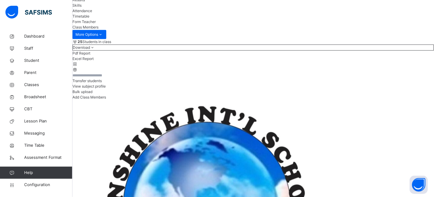
click at [286, 83] on div "Transfer students" at bounding box center [254, 80] width 362 height 5
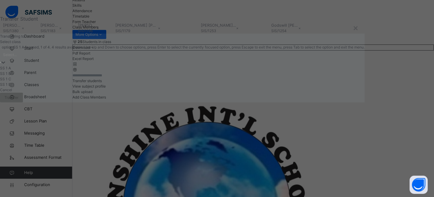
click at [180, 59] on div "Select..." at bounding box center [182, 54] width 365 height 9
click at [135, 76] on div "SS 1 B" at bounding box center [183, 73] width 366 height 5
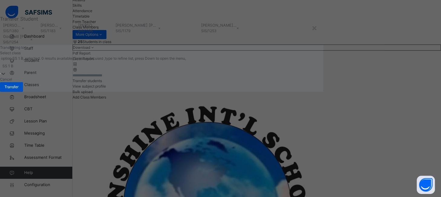
click at [18, 89] on span "Transfer" at bounding box center [12, 86] width 14 height 5
click at [304, 70] on div "Yes, Transfer" at bounding box center [161, 66] width 323 height 5
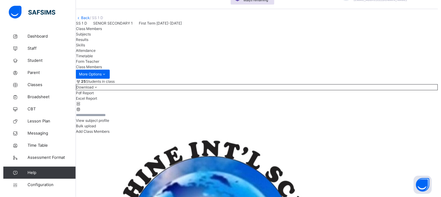
scroll to position [0, 0]
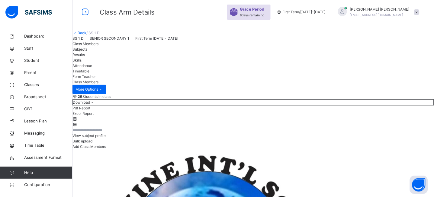
click at [86, 35] on link "Back" at bounding box center [82, 33] width 9 height 5
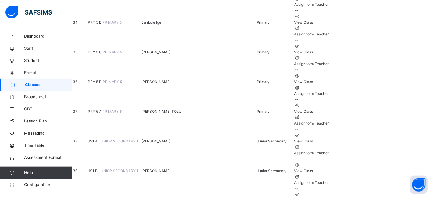
scroll to position [1063, 0]
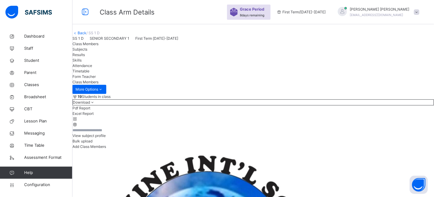
click at [86, 35] on link "Back" at bounding box center [82, 33] width 9 height 5
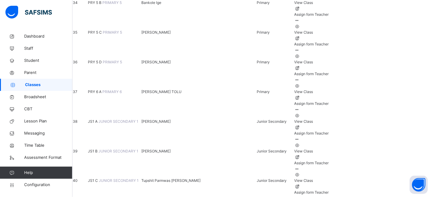
scroll to position [1065, 0]
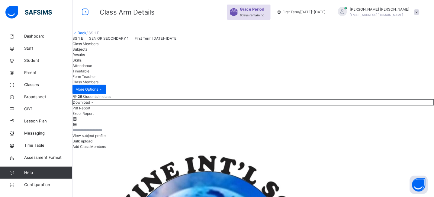
click at [109, 133] on input "text" at bounding box center [91, 129] width 36 height 5
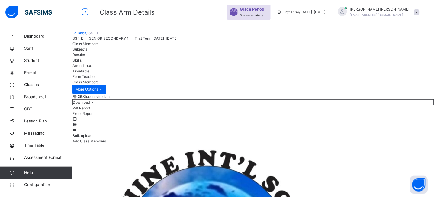
type input "****"
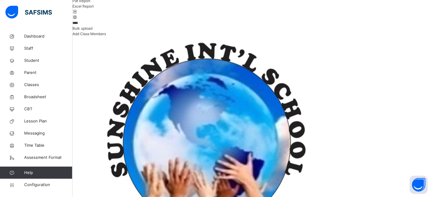
scroll to position [107, 0]
drag, startPoint x: 102, startPoint y: 60, endPoint x: 81, endPoint y: 58, distance: 20.9
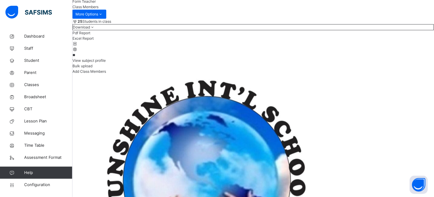
type input "*"
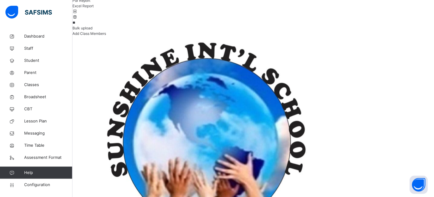
type input "*"
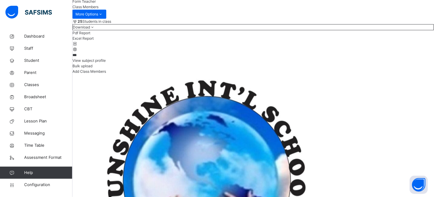
scroll to position [55, 0]
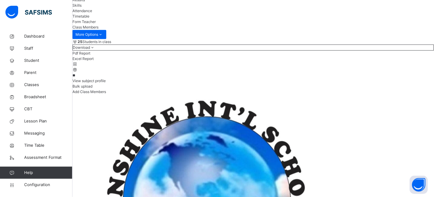
type input "*"
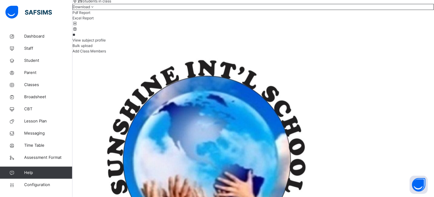
scroll to position [107, 0]
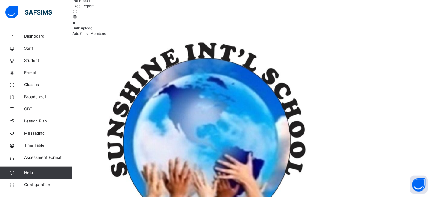
type input "*"
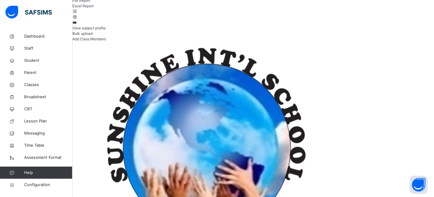
scroll to position [55, 0]
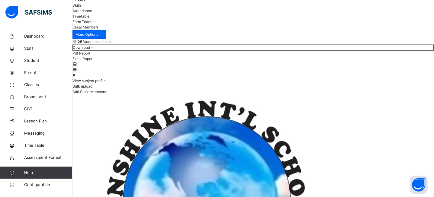
type input "*"
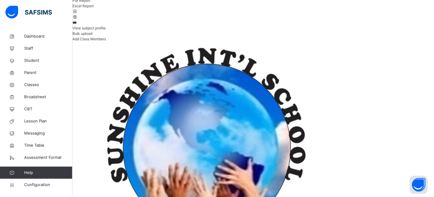
scroll to position [95, 0]
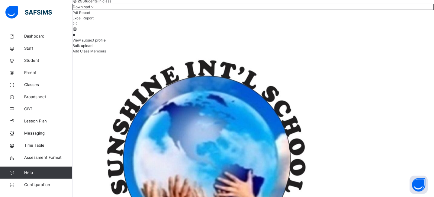
type input "*"
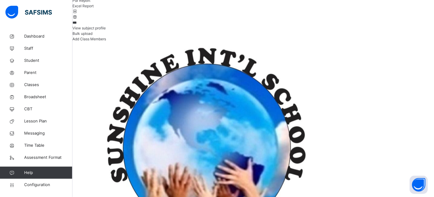
scroll to position [55, 0]
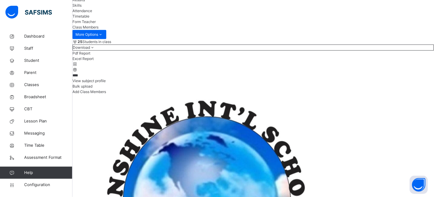
click at [220, 44] on div "25 Students in class" at bounding box center [254, 41] width 362 height 5
drag, startPoint x: 115, startPoint y: 103, endPoint x: 75, endPoint y: 104, distance: 40.2
click at [201, 94] on div "***** View subject profile Bulk upload Add Class Members" at bounding box center [254, 83] width 362 height 22
click at [109, 78] on input "*****" at bounding box center [91, 75] width 36 height 5
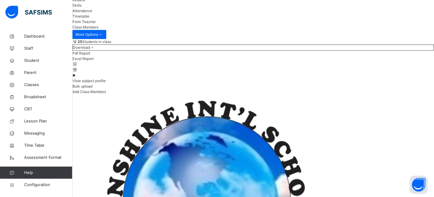
type input "*"
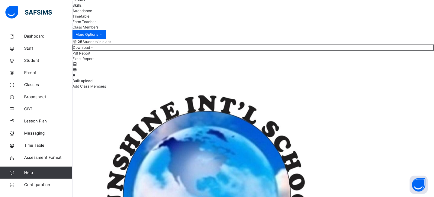
type input "*"
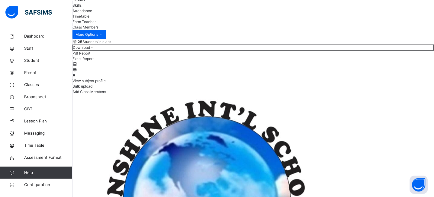
type input "*"
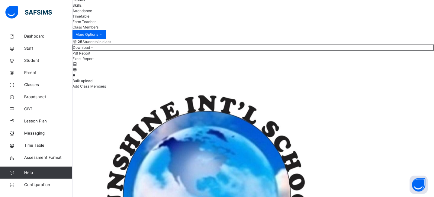
type input "*"
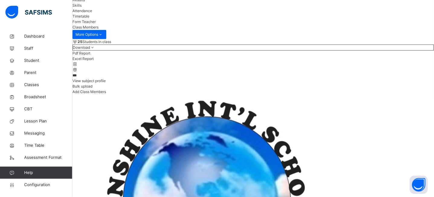
click at [194, 94] on div "*** View subject profile Bulk upload Add Class Members" at bounding box center [254, 83] width 362 height 22
drag, startPoint x: 120, startPoint y: 112, endPoint x: 71, endPoint y: 109, distance: 48.5
type input "*"
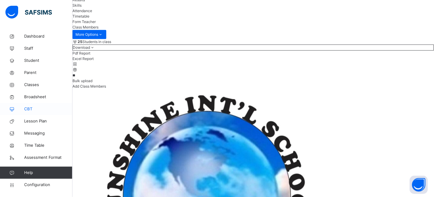
type input "*"
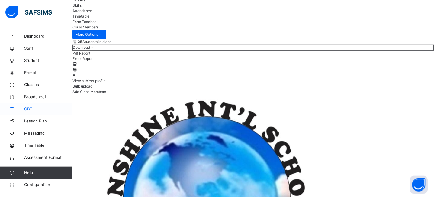
type input "*"
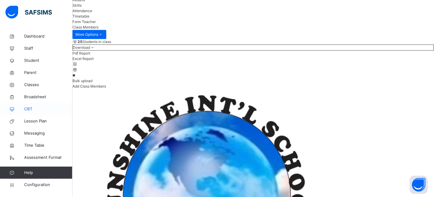
type input "*"
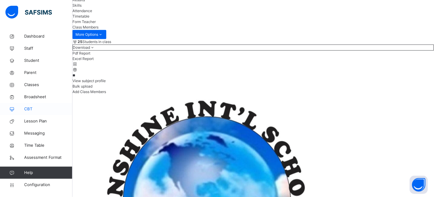
type input "*"
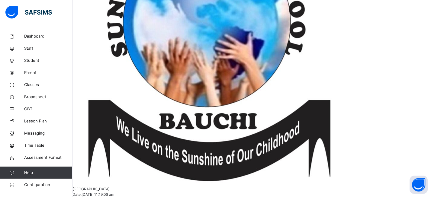
scroll to position [0, 0]
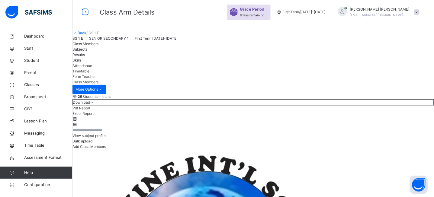
click at [86, 35] on link "Back" at bounding box center [82, 33] width 9 height 5
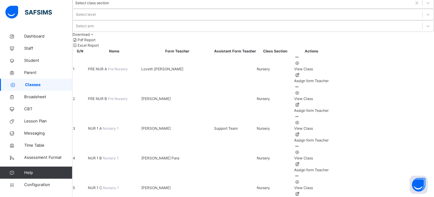
scroll to position [188, 0]
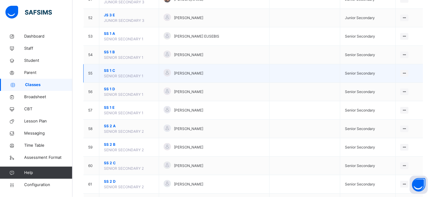
scroll to position [1003, 0]
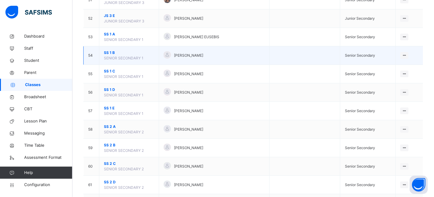
click at [109, 52] on span "SS 1 B" at bounding box center [129, 52] width 50 height 5
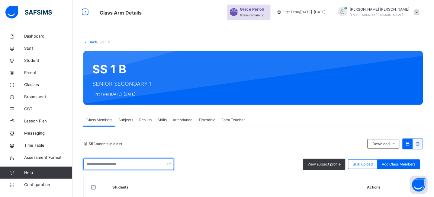
click at [130, 167] on input "text" at bounding box center [128, 163] width 91 height 11
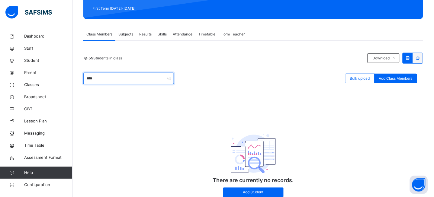
scroll to position [82, 0]
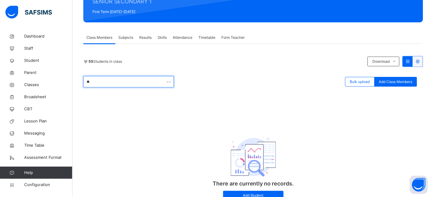
type input "*"
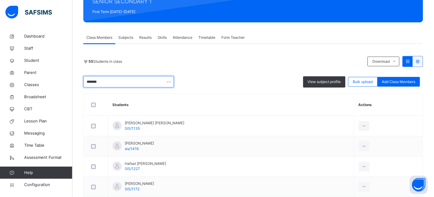
type input "********"
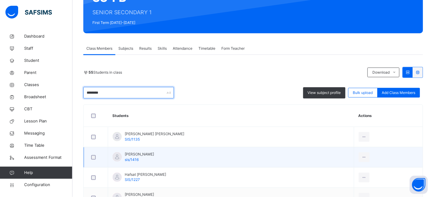
scroll to position [72, 0]
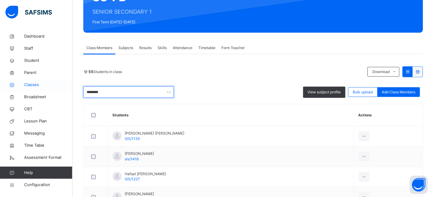
drag, startPoint x: 116, startPoint y: 93, endPoint x: 58, endPoint y: 86, distance: 58.2
click at [58, 86] on div "Class Arm Details Grace Period 8 days remaining First Term / 2025-2026 JEREMIAH…" at bounding box center [217, 145] width 434 height 434
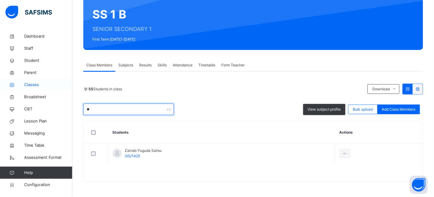
type input "*"
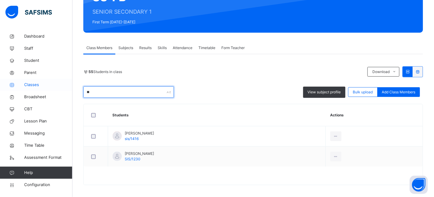
type input "*"
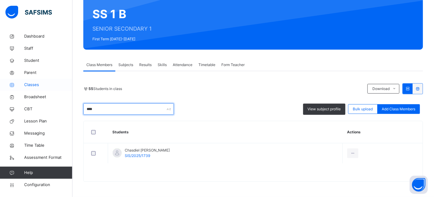
scroll to position [55, 0]
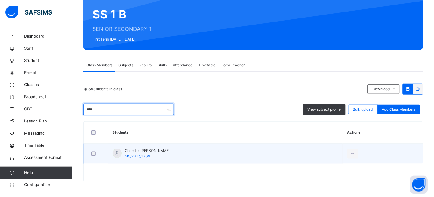
type input "****"
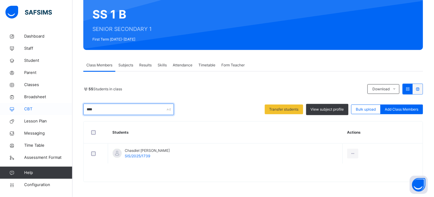
drag, startPoint x: 104, startPoint y: 109, endPoint x: 68, endPoint y: 110, distance: 36.3
click at [69, 110] on div "Class Arm Details Grace Period 8 days remaining First Term / 2025-2026 JEREMIAH…" at bounding box center [217, 71] width 434 height 252
drag, startPoint x: 102, startPoint y: 107, endPoint x: 75, endPoint y: 108, distance: 27.2
click at [76, 108] on div "Back / SS 1 B SS 1 B SENIOR SECONDARY 1 First Term 2025-2026 Class Members Subj…" at bounding box center [254, 86] width 362 height 221
drag, startPoint x: 103, startPoint y: 108, endPoint x: 73, endPoint y: 108, distance: 30.5
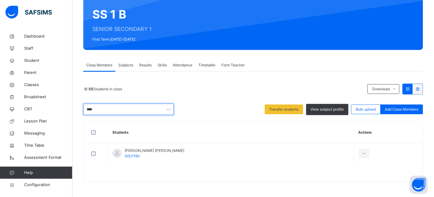
click at [73, 108] on div "Back / SS 1 B SS 1 B SENIOR SECONDARY 1 First Term 2025-2026 Class Members Subj…" at bounding box center [254, 86] width 362 height 221
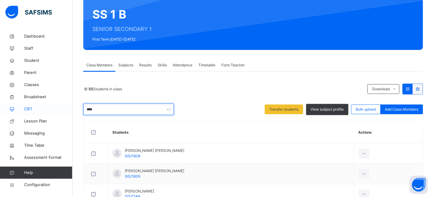
drag, startPoint x: 106, startPoint y: 106, endPoint x: 70, endPoint y: 105, distance: 36.9
click at [70, 105] on div "Class Arm Details Grace Period 8 days remaining First Term / 2025-2026 JEREMIAH…" at bounding box center [217, 91] width 434 height 292
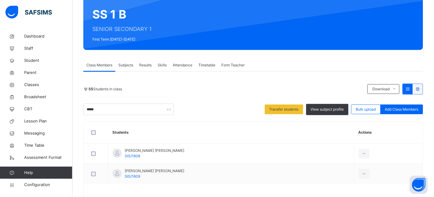
click at [196, 109] on div "***** Transfer students View subject profile Bulk upload Add Class Members" at bounding box center [253, 108] width 340 height 11
drag, startPoint x: 102, startPoint y: 109, endPoint x: 66, endPoint y: 112, distance: 36.7
click at [66, 112] on div "Class Arm Details Grace Period 8 days remaining First Term / 2025-2026 JEREMIAH…" at bounding box center [217, 81] width 434 height 272
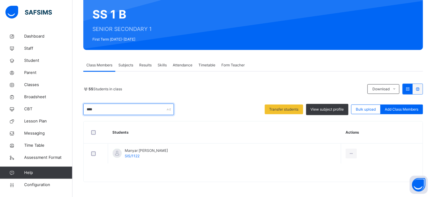
drag, startPoint x: 105, startPoint y: 111, endPoint x: 81, endPoint y: 112, distance: 24.2
click at [81, 112] on div "Back / SS 1 B SS 1 B SENIOR SECONDARY 1 First Term 2025-2026 Class Members Subj…" at bounding box center [254, 86] width 362 height 221
drag, startPoint x: 113, startPoint y: 111, endPoint x: 75, endPoint y: 112, distance: 38.4
click at [75, 112] on div "Back / SS 1 B SS 1 B SENIOR SECONDARY 1 First Term 2025-2026 Class Members Subj…" at bounding box center [254, 86] width 362 height 221
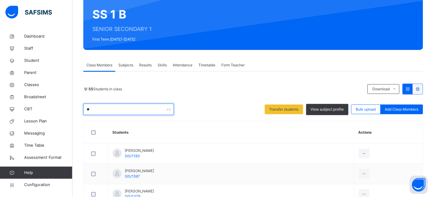
type input "*"
drag, startPoint x: 119, startPoint y: 111, endPoint x: 67, endPoint y: 111, distance: 52.9
click at [67, 111] on div "Class Arm Details Grace Period 8 days remaining First Term / 2025-2026 JEREMIAH…" at bounding box center [217, 101] width 434 height 312
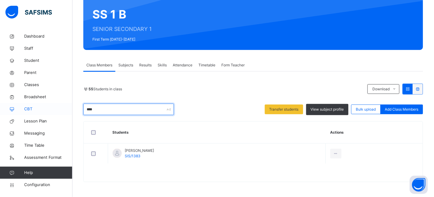
drag, startPoint x: 105, startPoint y: 108, endPoint x: 69, endPoint y: 109, distance: 36.0
click at [69, 109] on div "Class Arm Details Grace Period 8 days remaining First Term / 2025-2026 JEREMIAH…" at bounding box center [217, 71] width 434 height 252
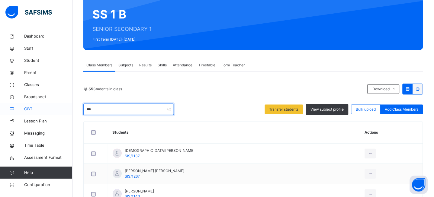
drag, startPoint x: 119, startPoint y: 112, endPoint x: 62, endPoint y: 111, distance: 56.3
click at [62, 111] on div "Class Arm Details Grace Period 8 days remaining First Term / 2025-2026 JEREMIAH…" at bounding box center [217, 101] width 434 height 312
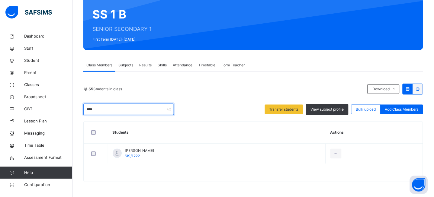
drag, startPoint x: 102, startPoint y: 112, endPoint x: 77, endPoint y: 110, distance: 24.8
click at [77, 110] on div "Back / SS 1 B SS 1 B SENIOR SECONDARY 1 First Term 2025-2026 Class Members Subj…" at bounding box center [254, 86] width 362 height 221
drag, startPoint x: 110, startPoint y: 109, endPoint x: 62, endPoint y: 103, distance: 47.9
click at [62, 103] on div "Class Arm Details Grace Period 8 days remaining First Term / 2025-2026 JEREMIAH…" at bounding box center [217, 71] width 434 height 252
drag, startPoint x: 101, startPoint y: 110, endPoint x: 70, endPoint y: 111, distance: 31.2
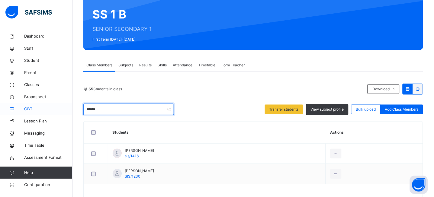
click at [70, 111] on div "Class Arm Details Grace Period 8 days remaining First Term / 2025-2026 JEREMIAH…" at bounding box center [217, 81] width 434 height 272
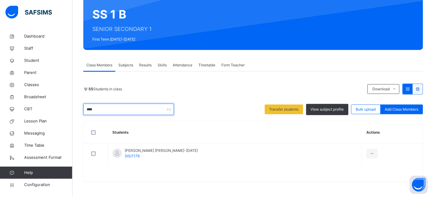
drag, startPoint x: 97, startPoint y: 110, endPoint x: 79, endPoint y: 108, distance: 17.7
click at [80, 108] on div "Back / SS 1 B SS 1 B SENIOR SECONDARY 1 First Term 2025-2026 Class Members Subj…" at bounding box center [254, 86] width 362 height 221
drag, startPoint x: 97, startPoint y: 112, endPoint x: 81, endPoint y: 108, distance: 16.2
click at [81, 108] on div "Back / SS 1 B SS 1 B SENIOR SECONDARY 1 First Term 2025-2026 Class Members Subj…" at bounding box center [254, 86] width 362 height 221
drag, startPoint x: 106, startPoint y: 109, endPoint x: 68, endPoint y: 106, distance: 37.6
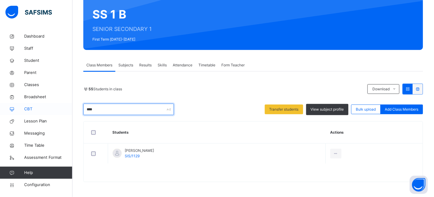
click at [68, 106] on div "Class Arm Details Grace Period 8 days remaining First Term / 2025-2026 JEREMIAH…" at bounding box center [217, 71] width 434 height 252
drag, startPoint x: 89, startPoint y: 110, endPoint x: 69, endPoint y: 110, distance: 20.0
click at [69, 110] on div "Class Arm Details Grace Period 8 days remaining First Term / 2025-2026 JEREMIAH…" at bounding box center [217, 81] width 434 height 272
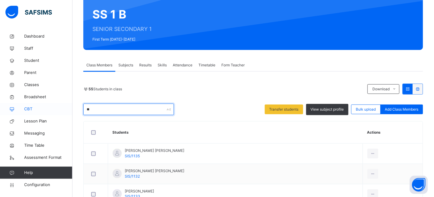
type input "*"
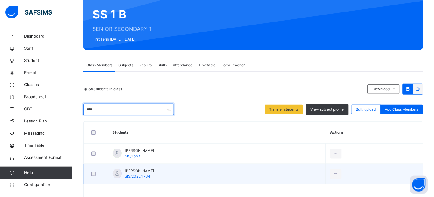
type input "****"
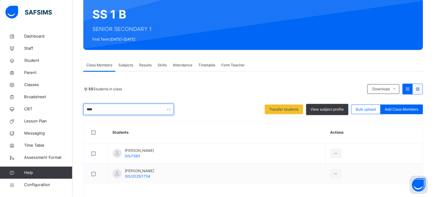
drag, startPoint x: 117, startPoint y: 112, endPoint x: 87, endPoint y: 111, distance: 29.6
click at [87, 111] on input "****" at bounding box center [128, 108] width 91 height 11
drag, startPoint x: 96, startPoint y: 108, endPoint x: 63, endPoint y: 110, distance: 32.4
click at [63, 110] on div "Class Arm Details Grace Period 8 days remaining First Term / 2025-2026 JEREMIAH…" at bounding box center [217, 121] width 434 height 353
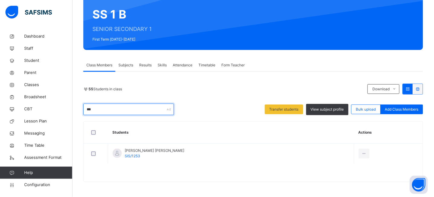
drag, startPoint x: 117, startPoint y: 113, endPoint x: 74, endPoint y: 112, distance: 42.3
click at [74, 112] on div "Back / SS 1 B SS 1 B SENIOR SECONDARY 1 First Term 2025-2026 Class Members Subj…" at bounding box center [254, 86] width 362 height 221
drag, startPoint x: 85, startPoint y: 109, endPoint x: 71, endPoint y: 109, distance: 13.6
click at [71, 109] on div "Class Arm Details Grace Period 8 days remaining First Term / 2025-2026 JEREMIAH…" at bounding box center [217, 71] width 434 height 252
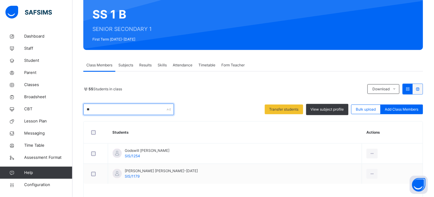
drag, startPoint x: 94, startPoint y: 110, endPoint x: 75, endPoint y: 108, distance: 19.2
click at [77, 108] on div "Back / SS 1 B SS 1 B SENIOR SECONDARY 1 First Term 2025-2026 Class Members Subj…" at bounding box center [254, 97] width 362 height 242
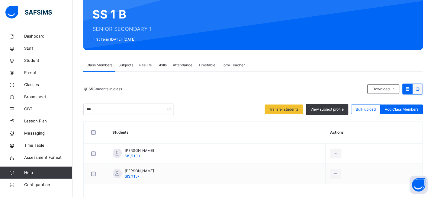
click at [208, 93] on div "55 Students in class Download Pdf Report Excel Report" at bounding box center [253, 88] width 340 height 11
drag, startPoint x: 104, startPoint y: 110, endPoint x: 78, endPoint y: 110, distance: 26.0
click at [78, 110] on div "Back / SS 1 B SS 1 B SENIOR SECONDARY 1 First Term 2025-2026 Class Members Subj…" at bounding box center [254, 97] width 362 height 242
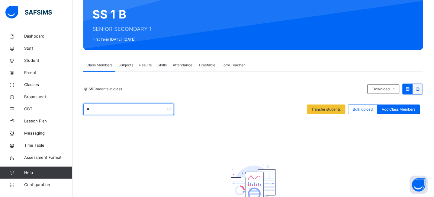
type input "*"
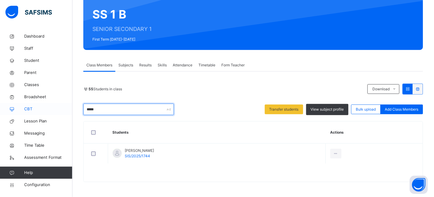
drag, startPoint x: 117, startPoint y: 110, endPoint x: 69, endPoint y: 106, distance: 48.0
click at [69, 106] on div "Class Arm Details Grace Period 8 days remaining First Term / 2025-2026 JEREMIAH…" at bounding box center [217, 71] width 434 height 252
drag, startPoint x: 118, startPoint y: 108, endPoint x: 63, endPoint y: 102, distance: 55.4
click at [63, 102] on div "Class Arm Details Grace Period 8 days remaining First Term / 2025-2026 JEREMIAH…" at bounding box center [217, 71] width 434 height 252
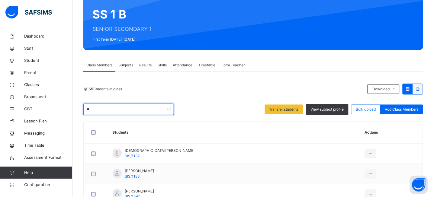
type input "*"
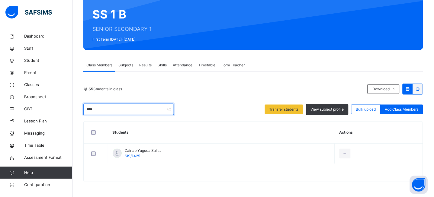
type input "****"
click at [226, 112] on div "**** Transfer students View subject profile Bulk upload Add Class Members" at bounding box center [253, 108] width 340 height 11
drag, startPoint x: 107, startPoint y: 108, endPoint x: 78, endPoint y: 108, distance: 28.7
click at [78, 108] on div "Back / SS 1 B SS 1 B SENIOR SECONDARY 1 First Term 2025-2026 Class Members Subj…" at bounding box center [254, 86] width 362 height 221
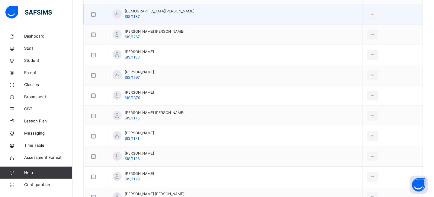
scroll to position [316, 0]
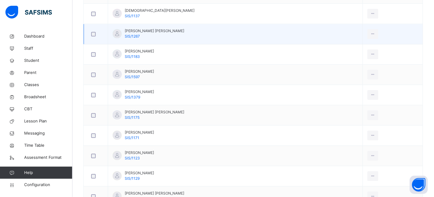
click at [94, 30] on div at bounding box center [96, 34] width 15 height 13
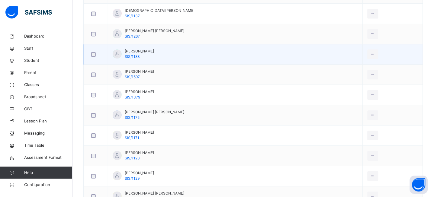
click at [93, 50] on div at bounding box center [96, 54] width 15 height 13
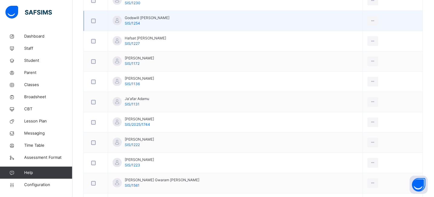
scroll to position [702, 0]
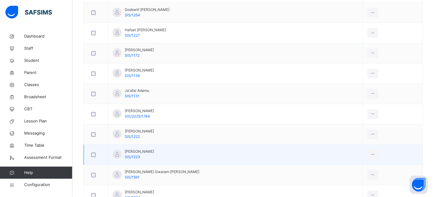
click at [95, 152] on div at bounding box center [96, 154] width 15 height 13
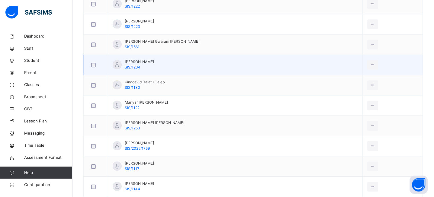
scroll to position [830, 0]
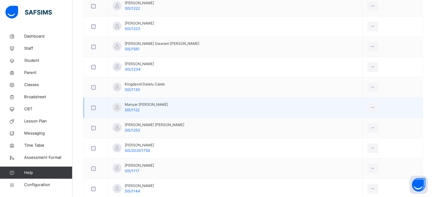
click at [93, 111] on div at bounding box center [96, 107] width 15 height 13
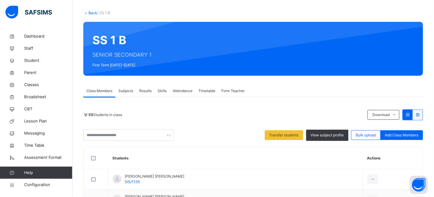
scroll to position [0, 0]
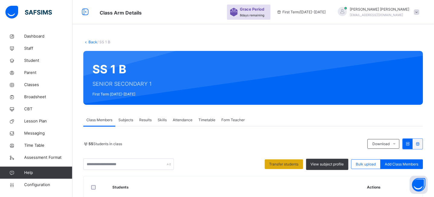
click at [278, 161] on div "Transfer students" at bounding box center [284, 164] width 38 height 10
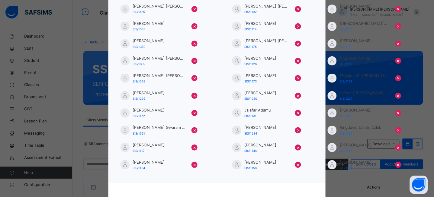
scroll to position [102, 0]
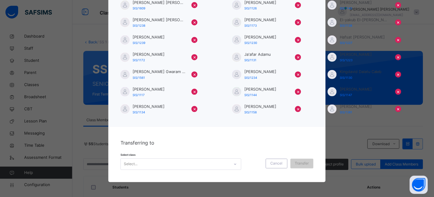
click at [166, 170] on div "Transferring to Select class Select... Cancel Transfer" at bounding box center [217, 154] width 217 height 55
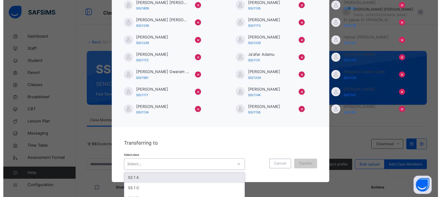
scroll to position [119, 0]
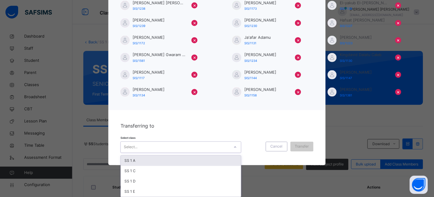
click at [165, 153] on div "option SS 1 A focused, 1 of 4. 4 results available. Use Up and Down to choose o…" at bounding box center [181, 146] width 121 height 11
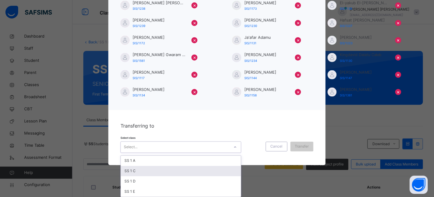
click at [134, 170] on div "SS 1 C" at bounding box center [181, 171] width 120 height 10
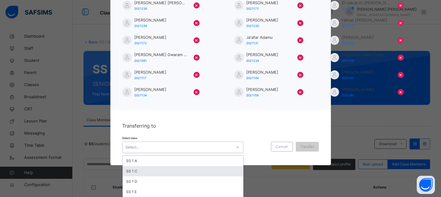
scroll to position [102, 0]
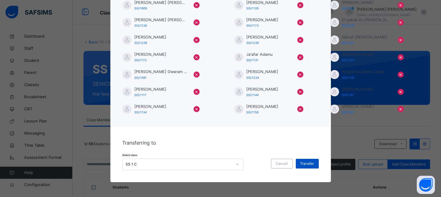
click at [307, 162] on span "Transfer" at bounding box center [307, 163] width 14 height 5
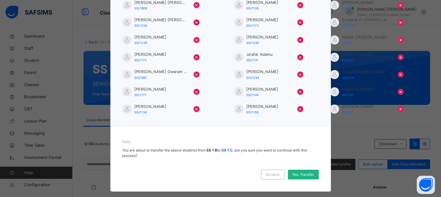
click at [304, 172] on span "Yes, Transfer" at bounding box center [303, 173] width 22 height 5
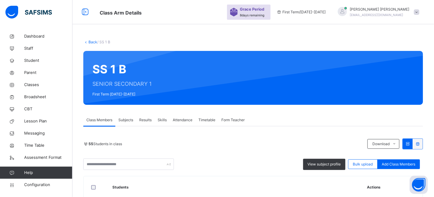
click at [93, 41] on link "Back" at bounding box center [93, 42] width 9 height 5
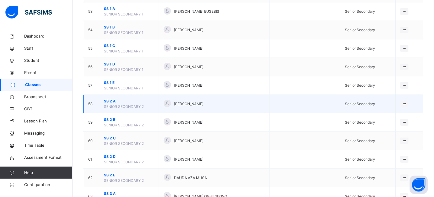
scroll to position [1028, 0]
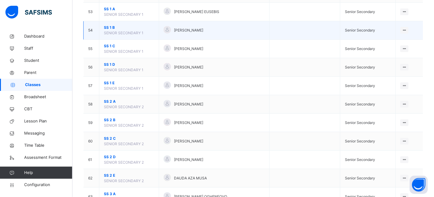
click at [108, 25] on td "SS 1 B SENIOR SECONDARY 1" at bounding box center [129, 30] width 60 height 18
click at [109, 29] on span "SS 1 B" at bounding box center [129, 27] width 50 height 5
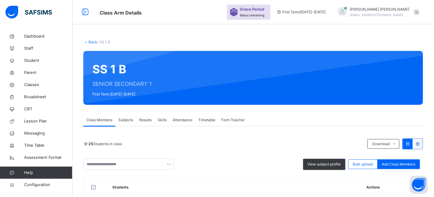
click at [91, 42] on link "Back" at bounding box center [93, 42] width 9 height 5
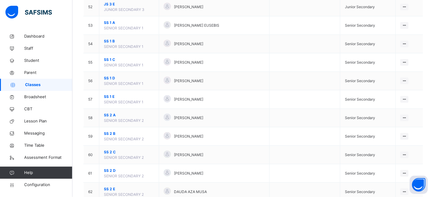
scroll to position [1014, 0]
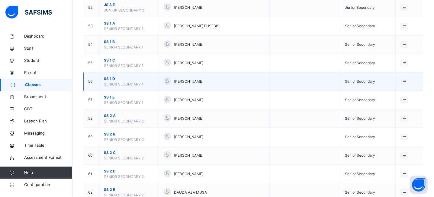
click at [112, 81] on span "SS 1 D" at bounding box center [129, 78] width 50 height 5
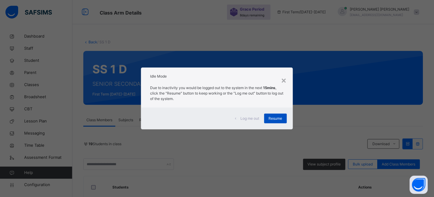
click at [281, 115] on div "Resume" at bounding box center [276, 118] width 23 height 10
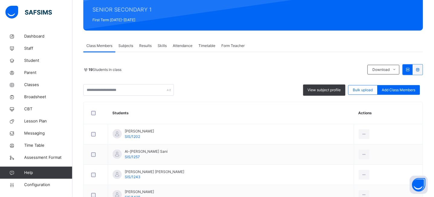
scroll to position [78, 0]
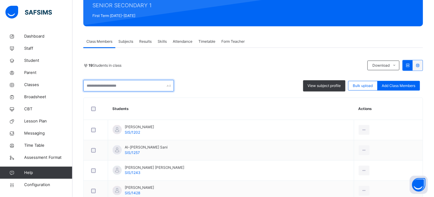
click at [123, 88] on input "text" at bounding box center [128, 85] width 91 height 11
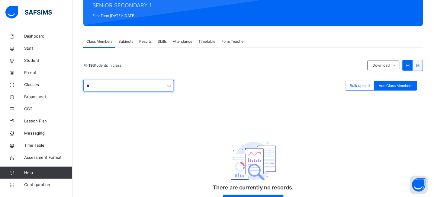
type input "*"
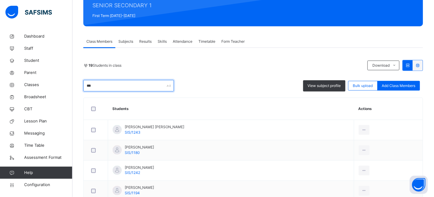
scroll to position [55, 0]
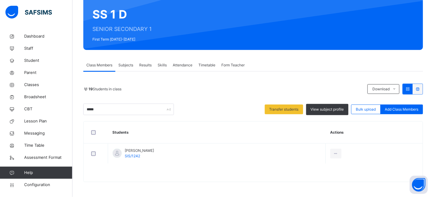
click at [109, 116] on div "19 Students in class Download Pdf Report Excel Report ***** Transfer students V…" at bounding box center [253, 132] width 340 height 98
click at [107, 109] on input "*****" at bounding box center [128, 108] width 91 height 11
type input "*"
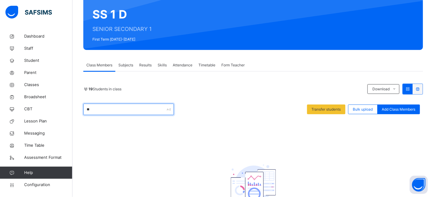
type input "*"
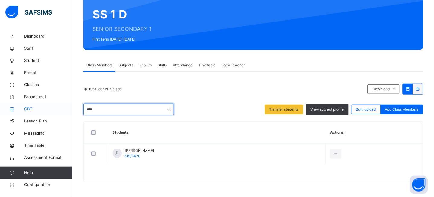
drag, startPoint x: 108, startPoint y: 112, endPoint x: 72, endPoint y: 110, distance: 35.7
click at [72, 110] on div "Class Arm Details Grace Period 8 days remaining First Term / 2025-2026 JEREMIAH…" at bounding box center [217, 71] width 434 height 252
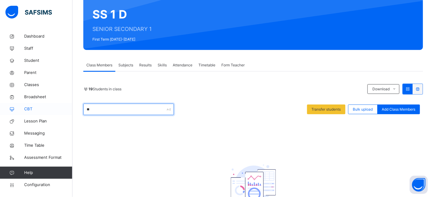
type input "*"
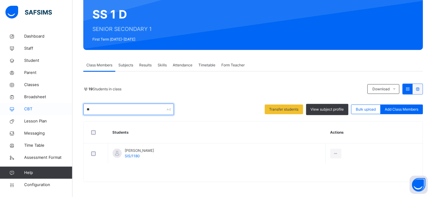
type input "*"
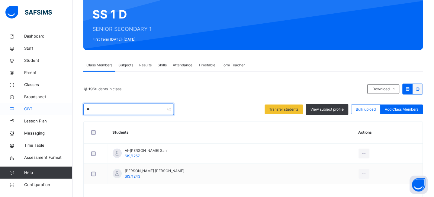
type input "*"
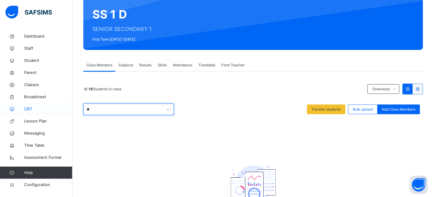
type input "*"
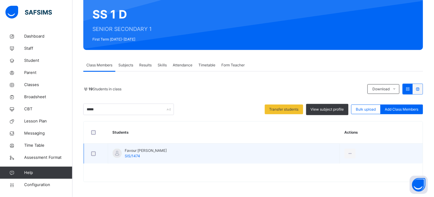
click at [94, 150] on div at bounding box center [96, 153] width 15 height 13
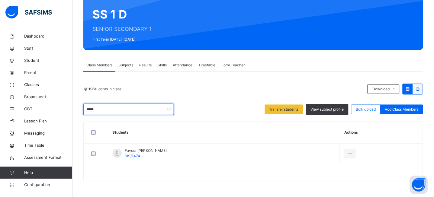
drag, startPoint x: 112, startPoint y: 108, endPoint x: 76, endPoint y: 109, distance: 36.3
click at [76, 109] on div "Back / SS 1 D SS 1 D SENIOR SECONDARY 1 First Term 2025-2026 Class Members Subj…" at bounding box center [254, 86] width 362 height 221
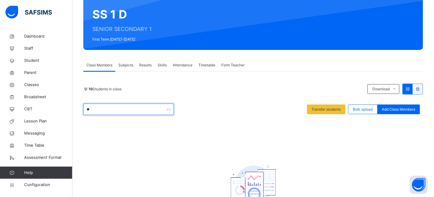
type input "*"
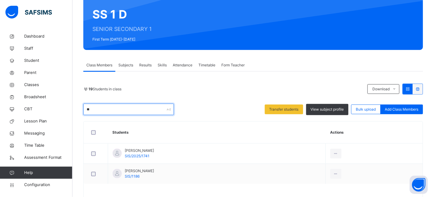
type input "*"
type input "*****"
click at [223, 97] on div "19 Students in class Download Pdf Report Excel Report ***** Transfer students V…" at bounding box center [253, 98] width 340 height 31
drag, startPoint x: 109, startPoint y: 111, endPoint x: 77, endPoint y: 107, distance: 33.0
click at [77, 107] on div "Back / SS 1 D SS 1 D SENIOR SECONDARY 1 First Term 2025-2026 Class Members Subj…" at bounding box center [254, 97] width 362 height 242
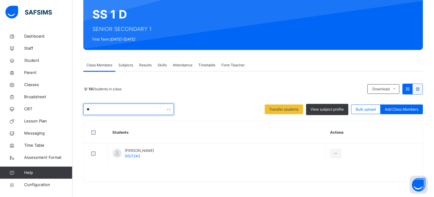
type input "*"
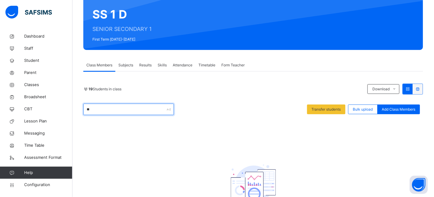
type input "*"
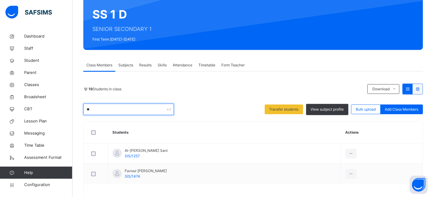
type input "*"
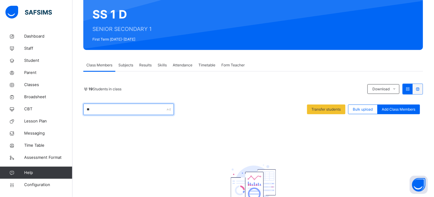
type input "*"
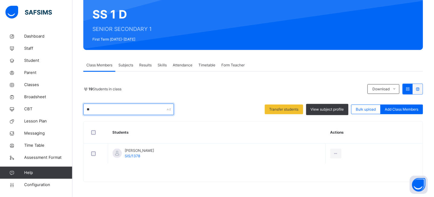
type input "*"
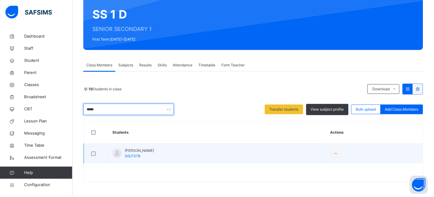
type input "*****"
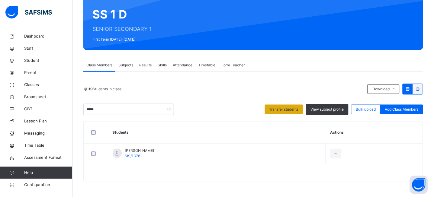
click at [287, 107] on span "Transfer students" at bounding box center [284, 108] width 29 height 5
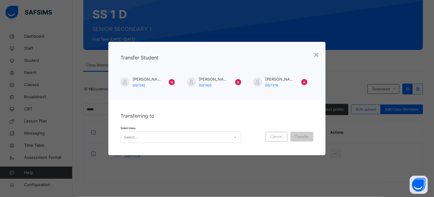
click at [167, 134] on div "Select..." at bounding box center [175, 136] width 109 height 9
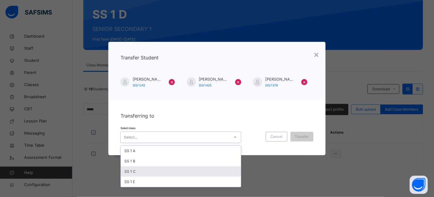
click at [136, 169] on div "SS 1 C" at bounding box center [181, 171] width 120 height 10
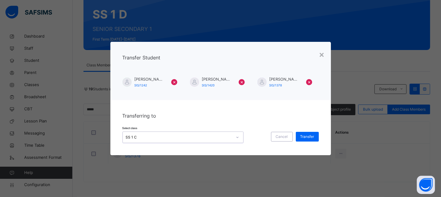
click at [188, 117] on div "Transferring to Select class option SS 1 C, selected. 0 results available. Sele…" at bounding box center [220, 127] width 220 height 55
click at [307, 137] on span "Transfer" at bounding box center [307, 136] width 14 height 5
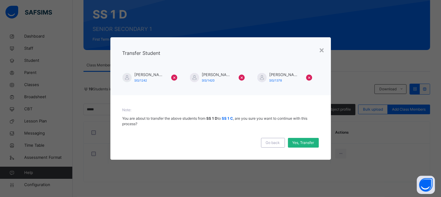
click at [307, 142] on span "Yes, Transfer" at bounding box center [303, 142] width 22 height 5
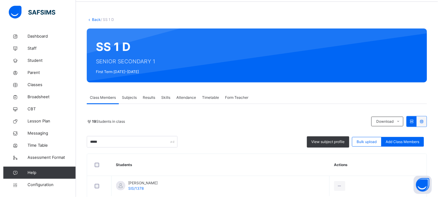
scroll to position [0, 0]
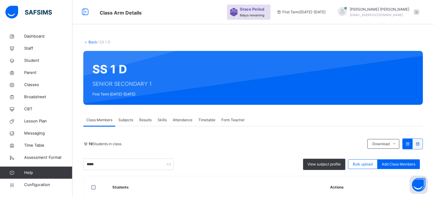
click at [93, 44] on div "Back / SS 1 D" at bounding box center [253, 41] width 340 height 5
click at [93, 43] on link "Back" at bounding box center [93, 42] width 9 height 5
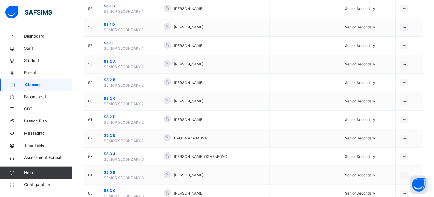
scroll to position [1067, 0]
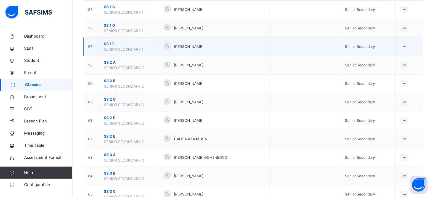
click at [108, 43] on span "SS 1 E" at bounding box center [129, 43] width 50 height 5
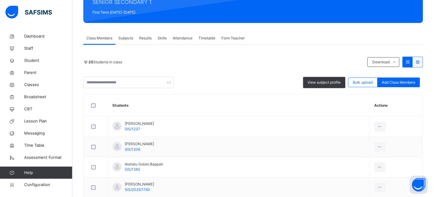
scroll to position [65, 0]
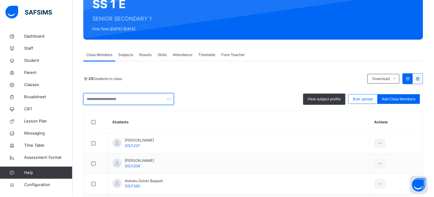
click at [119, 100] on input "text" at bounding box center [128, 98] width 91 height 11
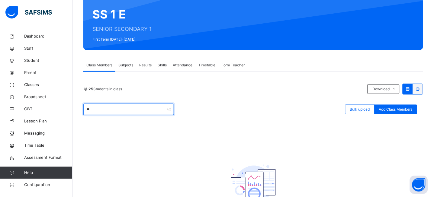
type input "*"
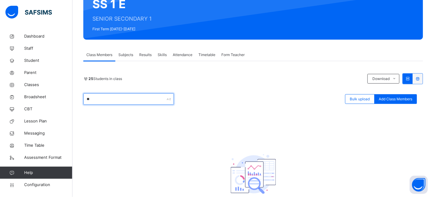
type input "*"
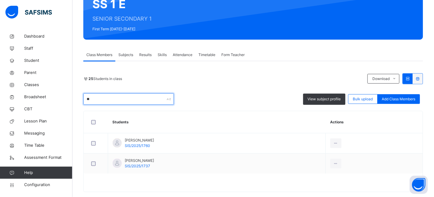
type input "*"
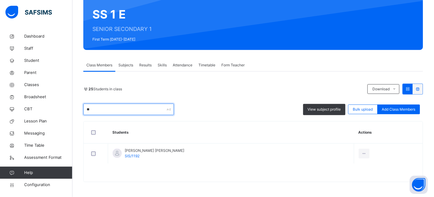
type input "*"
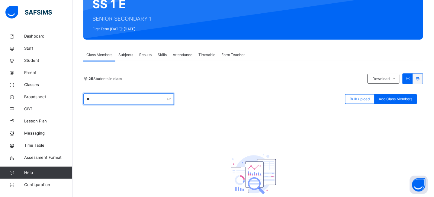
type input "*"
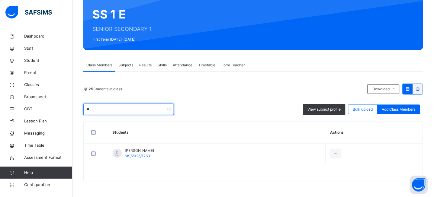
type input "*"
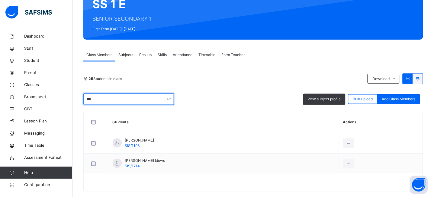
scroll to position [55, 0]
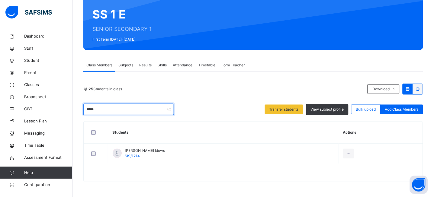
drag, startPoint x: 90, startPoint y: 110, endPoint x: 75, endPoint y: 109, distance: 15.1
click at [75, 109] on div "Back / SS 1 E SS 1 E SENIOR SECONDARY 1 First Term 2025-2026 Class Members Subj…" at bounding box center [254, 86] width 362 height 221
drag, startPoint x: 114, startPoint y: 112, endPoint x: 67, endPoint y: 109, distance: 47.2
click at [67, 109] on div "Class Arm Details Grace Period 8 days remaining First Term / 2025-2026 JEREMIAH…" at bounding box center [217, 71] width 434 height 252
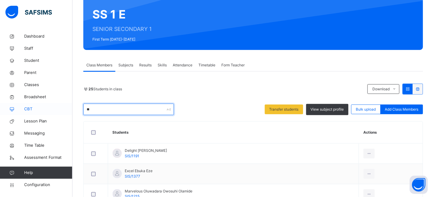
type input "*"
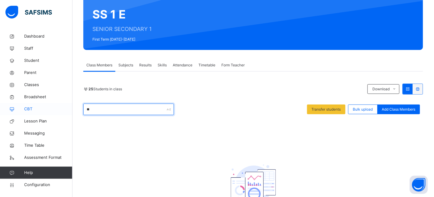
type input "*"
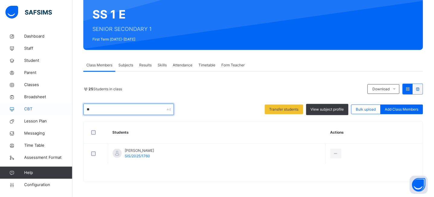
type input "*"
drag, startPoint x: 101, startPoint y: 111, endPoint x: 66, endPoint y: 107, distance: 34.7
click at [66, 107] on div "Class Arm Details Grace Period 8 days remaining First Term / 2025-2026 JEREMIAH…" at bounding box center [217, 71] width 434 height 252
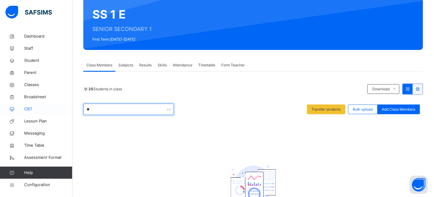
type input "*"
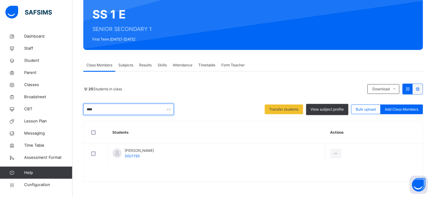
drag, startPoint x: 104, startPoint y: 112, endPoint x: 74, endPoint y: 107, distance: 30.0
click at [79, 109] on div "Back / SS 1 E SS 1 E SENIOR SECONDARY 1 First Term 2025-2026 Class Members Subj…" at bounding box center [254, 86] width 362 height 221
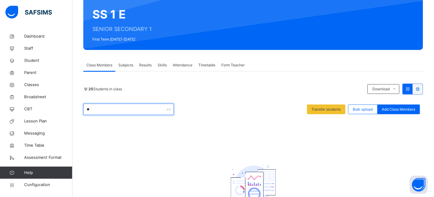
type input "*"
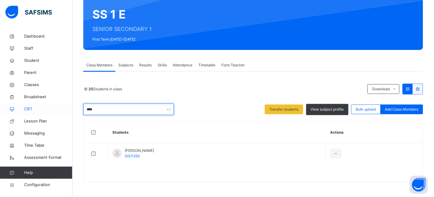
drag, startPoint x: 108, startPoint y: 113, endPoint x: 68, endPoint y: 103, distance: 40.5
click at [68, 103] on div "Class Arm Details Grace Period 8 days remaining First Term / 2025-2026 JEREMIAH…" at bounding box center [217, 71] width 434 height 252
drag, startPoint x: 110, startPoint y: 112, endPoint x: 78, endPoint y: 109, distance: 32.5
click at [78, 109] on div "Back / SS 1 E SS 1 E SENIOR SECONDARY 1 First Term 2025-2026 Class Members Subj…" at bounding box center [254, 86] width 362 height 221
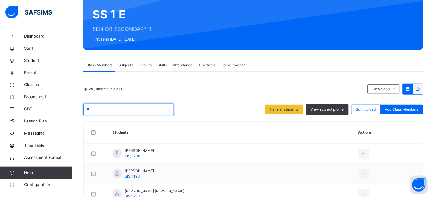
type input "*"
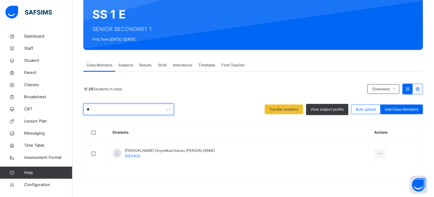
type input "*"
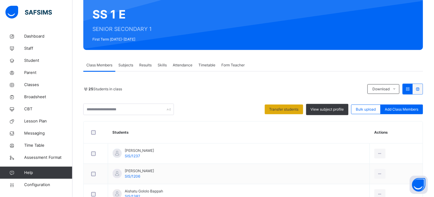
click at [275, 105] on div "Transfer students" at bounding box center [284, 109] width 38 height 10
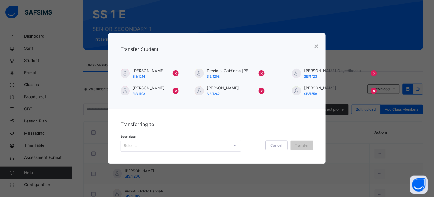
click at [169, 145] on div "Select..." at bounding box center [175, 145] width 109 height 9
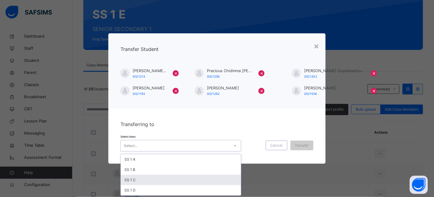
click at [135, 182] on div "SS 1 C" at bounding box center [181, 179] width 120 height 10
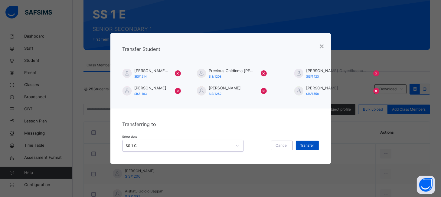
click at [312, 146] on span "Transfer" at bounding box center [307, 144] width 14 height 5
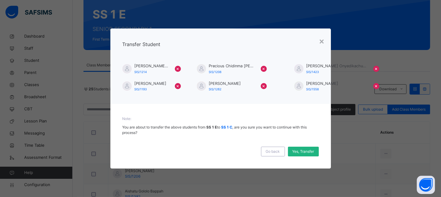
click at [307, 148] on div "Yes, Transfer" at bounding box center [303, 151] width 31 height 10
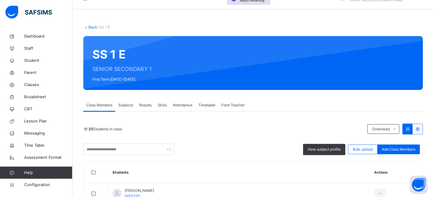
scroll to position [0, 0]
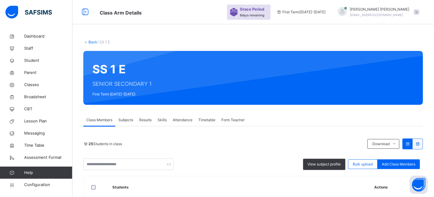
click at [93, 42] on link "Back" at bounding box center [93, 42] width 9 height 5
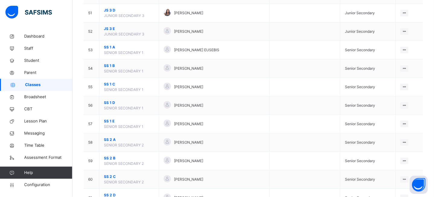
scroll to position [1000, 0]
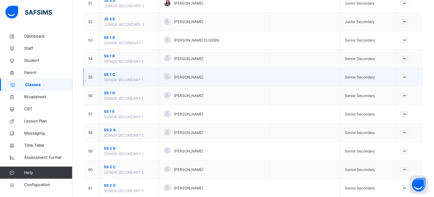
click at [108, 75] on span "SS 1 C" at bounding box center [129, 74] width 50 height 5
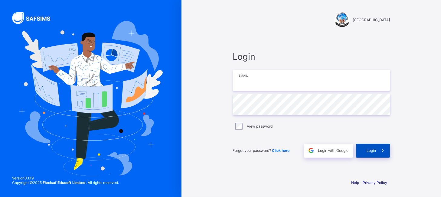
type input "**********"
click at [380, 150] on icon at bounding box center [382, 150] width 6 height 6
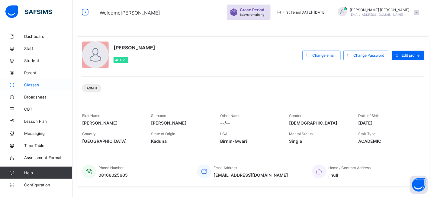
click at [36, 84] on span "Classes" at bounding box center [48, 84] width 48 height 5
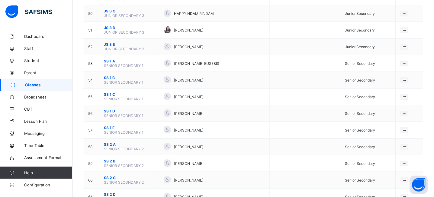
scroll to position [881, 0]
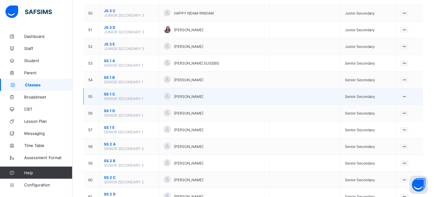
click at [109, 93] on span "SS 1 C" at bounding box center [129, 94] width 50 height 5
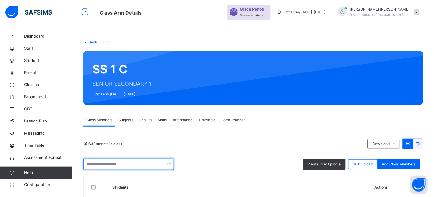
click at [110, 160] on input "text" at bounding box center [128, 163] width 91 height 11
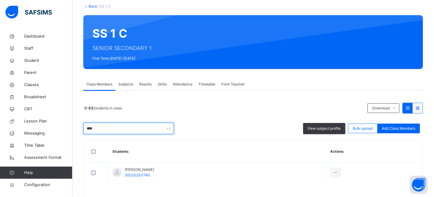
scroll to position [55, 0]
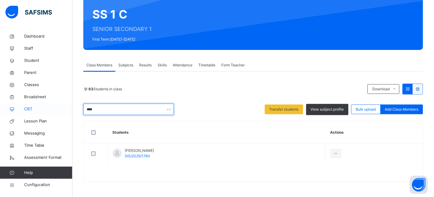
drag, startPoint x: 93, startPoint y: 109, endPoint x: 60, endPoint y: 111, distance: 32.7
click at [60, 111] on div "Class Arm Details Grace Period 8 days remaining First Term / 2025-2026 JEREMIAH…" at bounding box center [217, 71] width 434 height 252
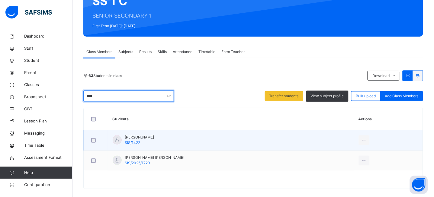
scroll to position [75, 0]
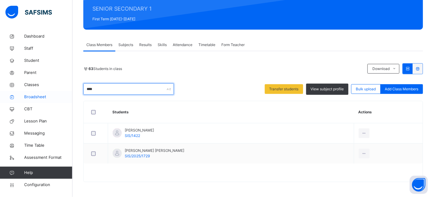
drag, startPoint x: 100, startPoint y: 91, endPoint x: 66, endPoint y: 92, distance: 34.2
click at [66, 92] on div "Class Arm Details Grace Period 8 days remaining First Term / 2025-2026 JEREMIAH…" at bounding box center [217, 61] width 434 height 272
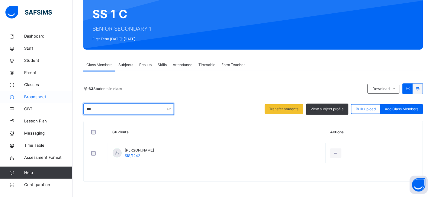
scroll to position [55, 0]
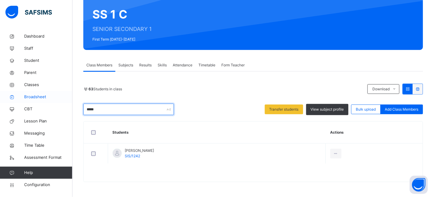
drag, startPoint x: 109, startPoint y: 111, endPoint x: 54, endPoint y: 101, distance: 55.1
click at [54, 101] on div "Class Arm Details Grace Period 8 days remaining First Term / 2025-2026 JEREMIAH…" at bounding box center [217, 71] width 434 height 252
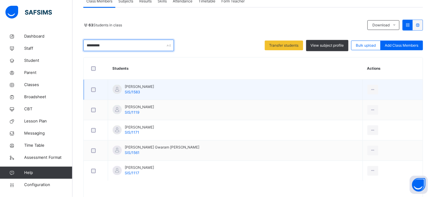
scroll to position [127, 0]
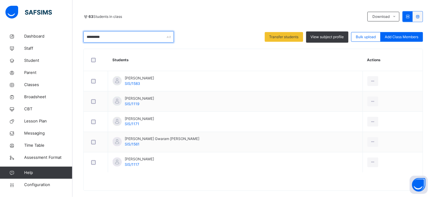
drag, startPoint x: 113, startPoint y: 39, endPoint x: 74, endPoint y: 34, distance: 39.3
click at [74, 34] on div "Back / SS 1 C SS 1 C SENIOR SECONDARY 1 First Term 2025-2026 Class Members Subj…" at bounding box center [254, 54] width 362 height 302
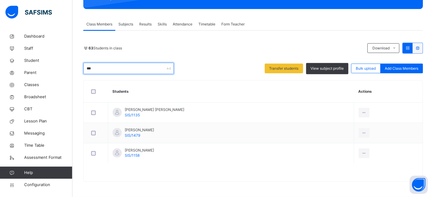
scroll to position [95, 0]
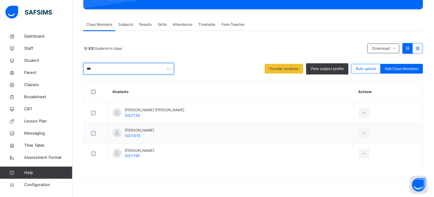
drag, startPoint x: 116, startPoint y: 73, endPoint x: 80, endPoint y: 69, distance: 37.0
click at [80, 69] on div "Back / SS 1 C SS 1 C SENIOR SECONDARY 1 First Term 2025-2026 Class Members Subj…" at bounding box center [254, 66] width 362 height 262
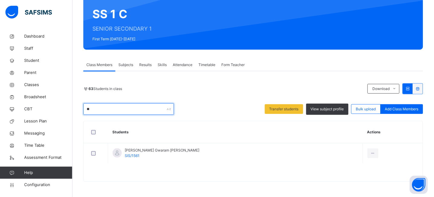
scroll to position [55, 0]
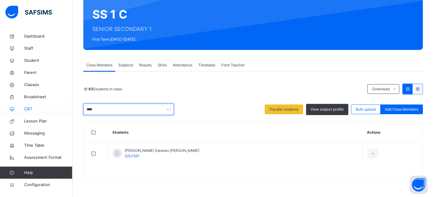
drag, startPoint x: 108, startPoint y: 109, endPoint x: 61, endPoint y: 109, distance: 46.3
click at [61, 109] on div "Class Arm Details Grace Period 8 days remaining First Term / 2025-2026 JEREMIAH…" at bounding box center [217, 71] width 434 height 252
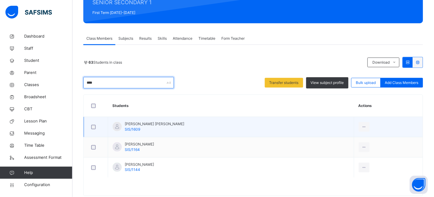
scroll to position [95, 0]
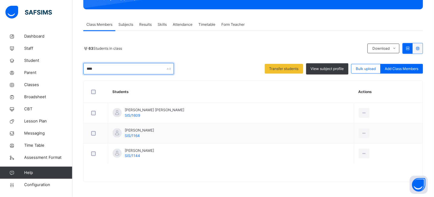
drag, startPoint x: 109, startPoint y: 69, endPoint x: 77, endPoint y: 67, distance: 32.4
click at [77, 67] on div "Back / SS 1 C SS 1 C SENIOR SECONDARY 1 First Term 2025-2026 Class Members Subj…" at bounding box center [254, 66] width 362 height 262
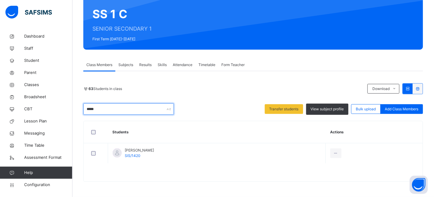
scroll to position [55, 0]
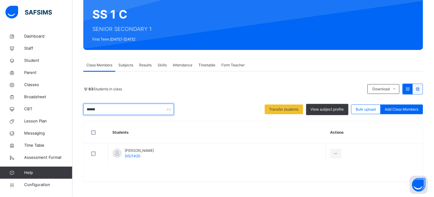
drag, startPoint x: 118, startPoint y: 112, endPoint x: 78, endPoint y: 107, distance: 40.3
click at [78, 107] on div "Back / SS 1 C SS 1 C SENIOR SECONDARY 1 First Term 2025-2026 Class Members Subj…" at bounding box center [254, 86] width 362 height 221
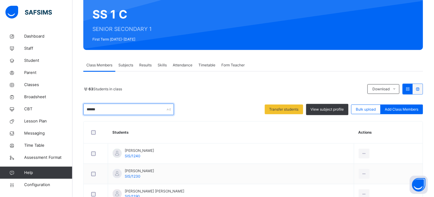
drag, startPoint x: 106, startPoint y: 109, endPoint x: 82, endPoint y: 104, distance: 24.4
click at [82, 104] on div "Back / SS 1 C SS 1 C SENIOR SECONDARY 1 First Term 2025-2026 Class Members Subj…" at bounding box center [254, 117] width 362 height 282
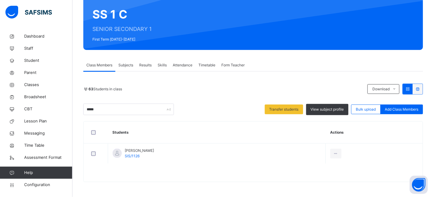
click at [144, 174] on div at bounding box center [254, 175] width 340 height 12
drag, startPoint x: 111, startPoint y: 109, endPoint x: 75, endPoint y: 106, distance: 36.7
click at [75, 106] on div "Back / SS 1 C SS 1 C SENIOR SECONDARY 1 First Term 2025-2026 Class Members Subj…" at bounding box center [254, 86] width 362 height 221
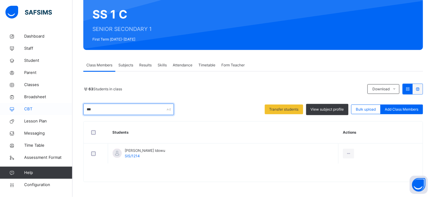
drag, startPoint x: 106, startPoint y: 108, endPoint x: 70, endPoint y: 104, distance: 36.2
click at [70, 104] on div "Class Arm Details Grace Period 8 days remaining First Term / 2025-2026 JEREMIAH…" at bounding box center [217, 71] width 434 height 252
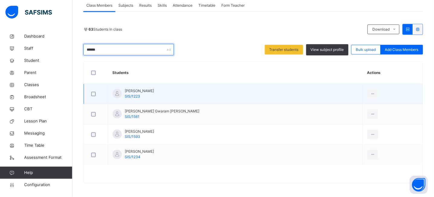
scroll to position [115, 0]
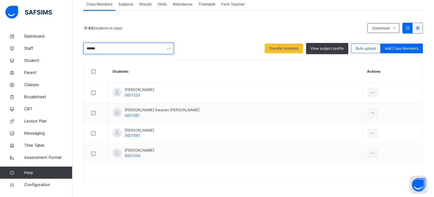
drag, startPoint x: 120, startPoint y: 50, endPoint x: 75, endPoint y: 44, distance: 45.4
click at [75, 44] on div "Back / SS 1 C SS 1 C SENIOR SECONDARY 1 First Term 2025-2026 Class Members Subj…" at bounding box center [254, 56] width 362 height 282
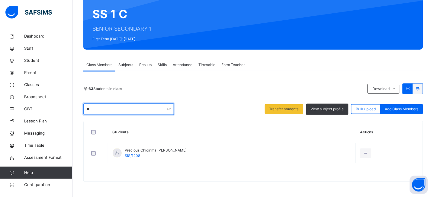
scroll to position [55, 0]
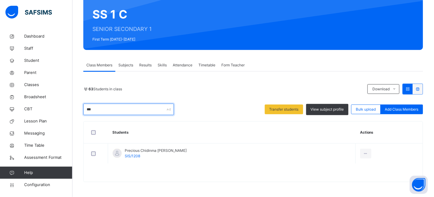
drag, startPoint x: 99, startPoint y: 111, endPoint x: 77, endPoint y: 108, distance: 21.6
click at [77, 108] on div "Back / SS 1 C SS 1 C SENIOR SECONDARY 1 First Term 2025-2026 Class Members Subj…" at bounding box center [254, 86] width 362 height 221
drag, startPoint x: 102, startPoint y: 111, endPoint x: 68, endPoint y: 104, distance: 34.5
click at [68, 104] on div "Class Arm Details Grace Period 8 days remaining First Term / 2025-2026 JEREMIAH…" at bounding box center [217, 71] width 434 height 252
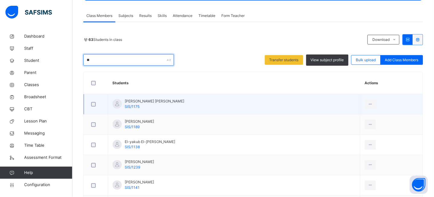
scroll to position [105, 0]
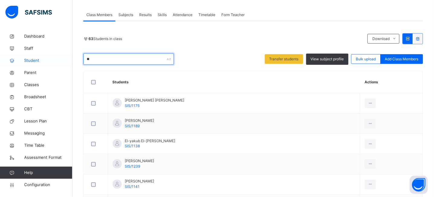
drag, startPoint x: 102, startPoint y: 56, endPoint x: 45, endPoint y: 55, distance: 57.1
click at [45, 55] on div "Class Arm Details Grace Period 8 days remaining First Term / 2025-2026 JEREMIAH…" at bounding box center [217, 81] width 434 height 373
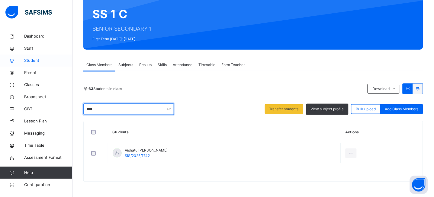
scroll to position [55, 0]
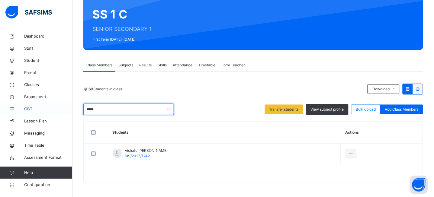
drag, startPoint x: 104, startPoint y: 109, endPoint x: 64, endPoint y: 102, distance: 40.2
click at [64, 102] on div "Class Arm Details Grace Period 8 days remaining First Term / 2025-2026 JEREMIAH…" at bounding box center [217, 71] width 434 height 252
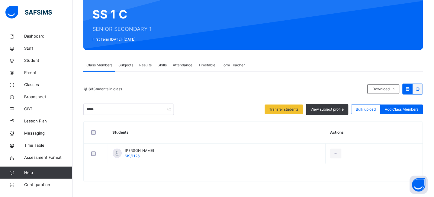
click at [124, 178] on div at bounding box center [254, 175] width 340 height 12
drag, startPoint x: 111, startPoint y: 111, endPoint x: 52, endPoint y: 106, distance: 59.5
click at [52, 106] on div "Class Arm Details Grace Period 8 days remaining First Term / 2025-2026 JEREMIAH…" at bounding box center [217, 71] width 434 height 252
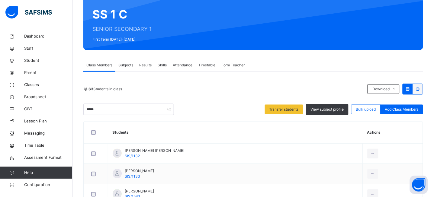
click at [188, 99] on div "63 Students in class Download Pdf Report Excel Report ***** Transfer students V…" at bounding box center [253, 98] width 340 height 31
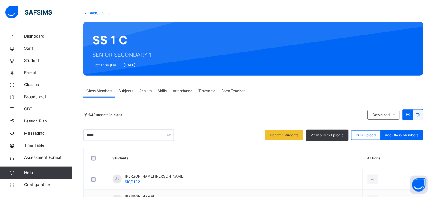
scroll to position [0, 0]
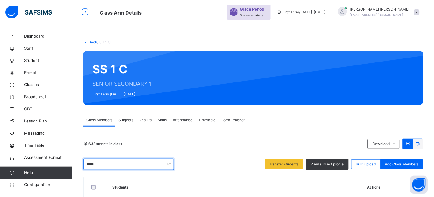
drag, startPoint x: 108, startPoint y: 166, endPoint x: 65, endPoint y: 166, distance: 43.2
click at [65, 166] on div "Class Arm Details Grace Period 8 days remaining First Term / 2025-2026 JEREMIAH…" at bounding box center [217, 196] width 434 height 393
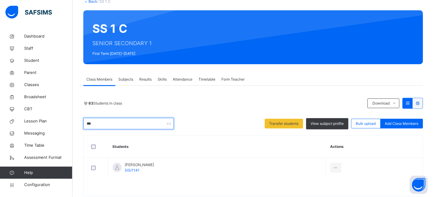
scroll to position [55, 0]
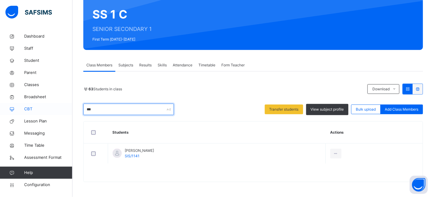
drag, startPoint x: 101, startPoint y: 108, endPoint x: 68, endPoint y: 106, distance: 32.7
click at [68, 106] on div "Class Arm Details Grace Period 8 days remaining First Term / 2025-2026 JEREMIAH…" at bounding box center [217, 71] width 434 height 252
drag, startPoint x: 103, startPoint y: 112, endPoint x: 76, endPoint y: 109, distance: 26.7
click at [76, 109] on div "Back / SS 1 C SS 1 C SENIOR SECONDARY 1 First Term 2025-2026 Class Members Subj…" at bounding box center [254, 86] width 362 height 221
drag, startPoint x: 107, startPoint y: 109, endPoint x: 72, endPoint y: 104, distance: 36.0
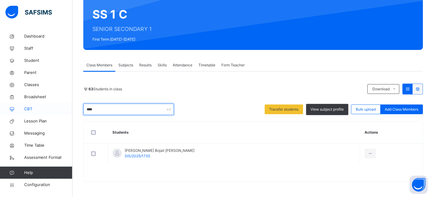
click at [72, 104] on div "Class Arm Details Grace Period 8 days remaining First Term / 2025-2026 JEREMIAH…" at bounding box center [217, 71] width 434 height 252
drag, startPoint x: 110, startPoint y: 112, endPoint x: 57, endPoint y: 109, distance: 53.3
click at [57, 109] on div "Class Arm Details Grace Period 8 days remaining First Term / 2025-2026 JEREMIAH…" at bounding box center [217, 71] width 434 height 252
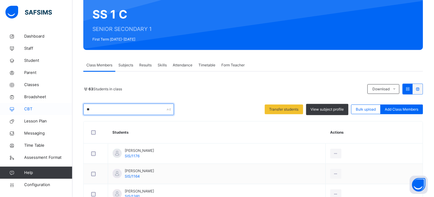
type input "*"
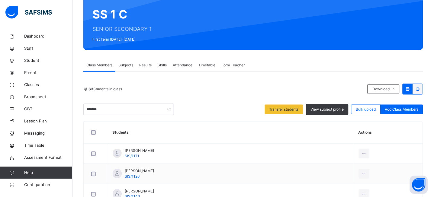
click at [220, 91] on div "63 Students in class" at bounding box center [223, 88] width 281 height 5
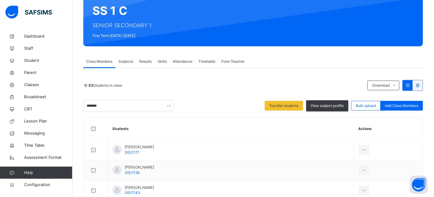
scroll to position [58, 0]
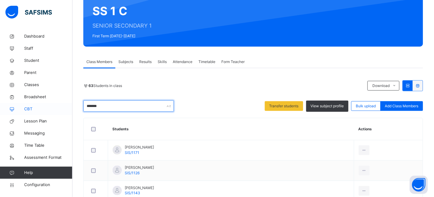
drag, startPoint x: 129, startPoint y: 107, endPoint x: 70, endPoint y: 104, distance: 59.0
click at [70, 104] on div "Class Arm Details Grace Period 8 days remaining First Term / 2025-2026 JEREMIAH…" at bounding box center [217, 138] width 434 height 393
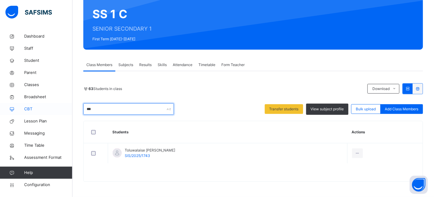
scroll to position [55, 0]
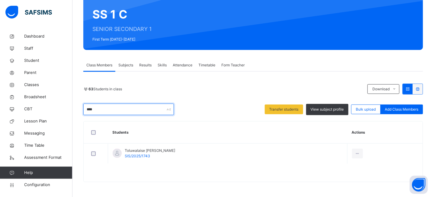
drag, startPoint x: 102, startPoint y: 107, endPoint x: 75, endPoint y: 108, distance: 26.6
click at [75, 108] on div "Back / SS 1 C SS 1 C SENIOR SECONDARY 1 First Term 2025-2026 Class Members Subj…" at bounding box center [254, 86] width 362 height 221
drag, startPoint x: 100, startPoint y: 110, endPoint x: 74, endPoint y: 108, distance: 26.4
click at [74, 108] on div "Back / SS 1 C SS 1 C SENIOR SECONDARY 1 First Term 2025-2026 Class Members Subj…" at bounding box center [254, 86] width 362 height 221
drag, startPoint x: 101, startPoint y: 111, endPoint x: 78, endPoint y: 109, distance: 22.7
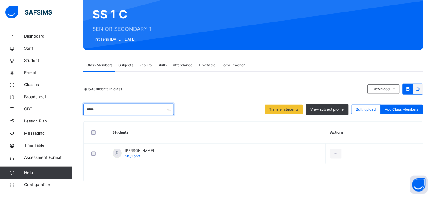
click at [78, 109] on div "Back / SS 1 C SS 1 C SENIOR SECONDARY 1 First Term 2025-2026 Class Members Subj…" at bounding box center [254, 86] width 362 height 221
drag, startPoint x: 102, startPoint y: 110, endPoint x: 79, endPoint y: 110, distance: 22.7
click at [79, 110] on div "Back / SS 1 C SS 1 C SENIOR SECONDARY 1 First Term 2025-2026 Class Members Subj…" at bounding box center [254, 86] width 362 height 221
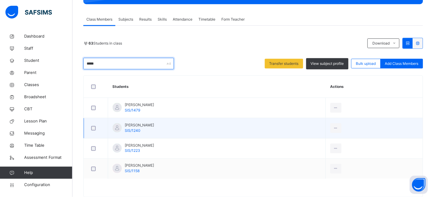
scroll to position [115, 0]
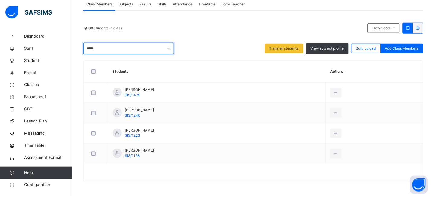
drag, startPoint x: 101, startPoint y: 50, endPoint x: 85, endPoint y: 47, distance: 16.1
click at [86, 47] on input "*****" at bounding box center [128, 48] width 91 height 11
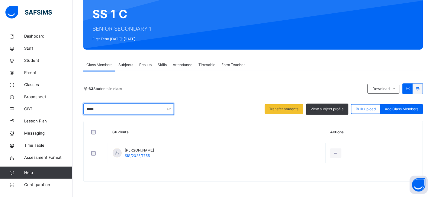
scroll to position [55, 0]
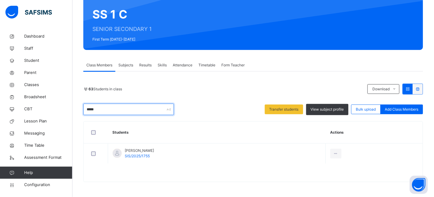
drag, startPoint x: 123, startPoint y: 110, endPoint x: 76, endPoint y: 111, distance: 47.2
click at [76, 111] on div "Back / SS 1 C SS 1 C SENIOR SECONDARY 1 First Term 2025-2026 Class Members Subj…" at bounding box center [254, 86] width 362 height 221
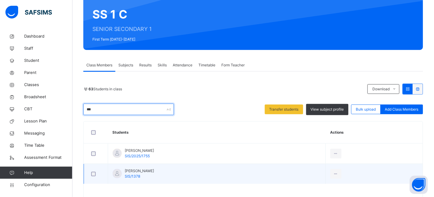
type input "***"
click at [96, 174] on div at bounding box center [96, 173] width 12 height 5
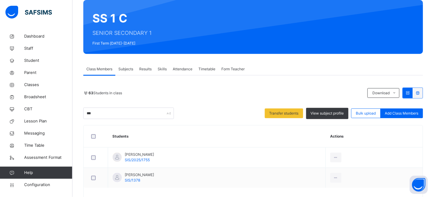
scroll to position [60, 0]
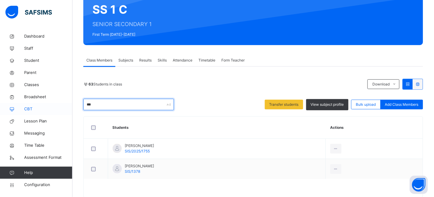
drag, startPoint x: 107, startPoint y: 108, endPoint x: 67, endPoint y: 102, distance: 40.6
click at [67, 102] on div "Class Arm Details Grace Period 8 days remaining First Term / 2025-2026 JEREMIAH…" at bounding box center [217, 76] width 434 height 272
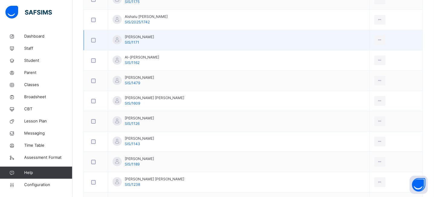
scroll to position [351, 0]
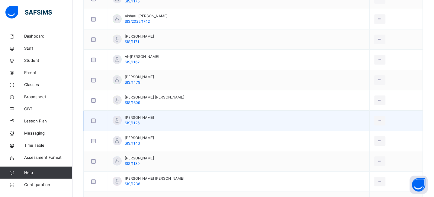
click at [93, 123] on div at bounding box center [96, 120] width 15 height 13
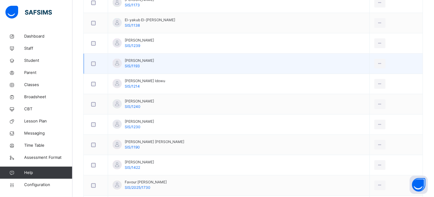
scroll to position [570, 0]
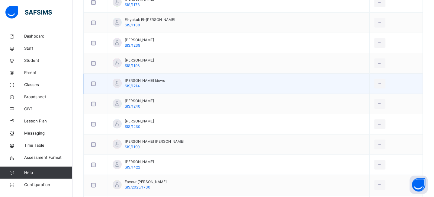
click at [94, 82] on div at bounding box center [96, 83] width 15 height 13
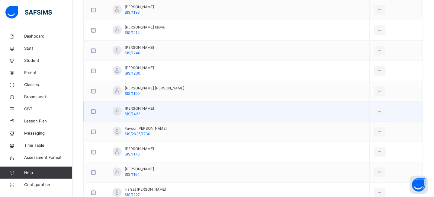
scroll to position [624, 0]
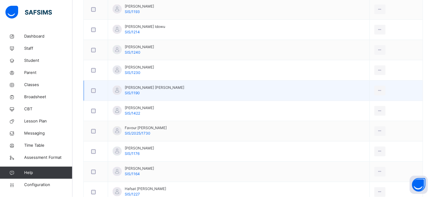
click at [94, 93] on div at bounding box center [96, 90] width 15 height 13
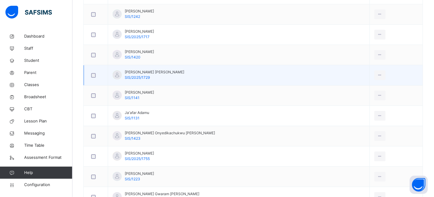
scroll to position [874, 0]
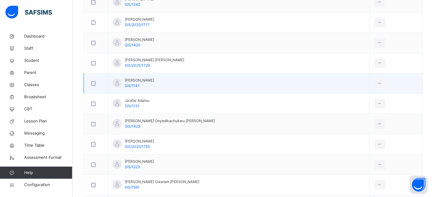
click at [93, 80] on div at bounding box center [96, 83] width 15 height 13
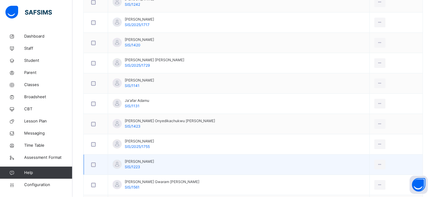
click at [94, 160] on div at bounding box center [96, 164] width 15 height 13
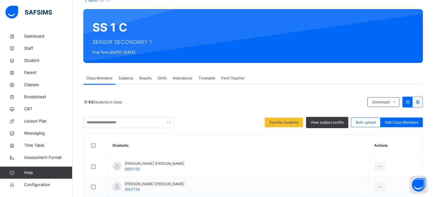
scroll to position [34, 0]
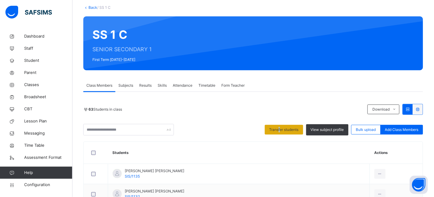
click at [284, 129] on span "Transfer students" at bounding box center [284, 129] width 29 height 5
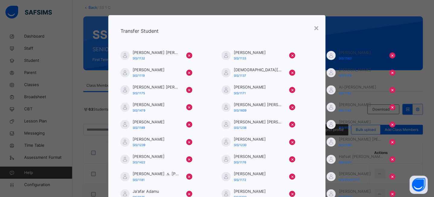
scroll to position [154, 0]
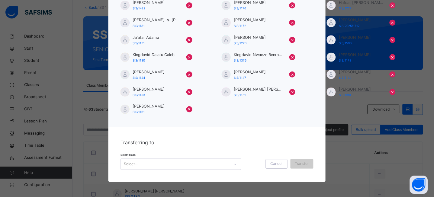
click at [182, 171] on div "Transferring to Select class Select... Cancel Transfer" at bounding box center [217, 154] width 217 height 55
click at [182, 165] on div "Select..." at bounding box center [181, 163] width 121 height 11
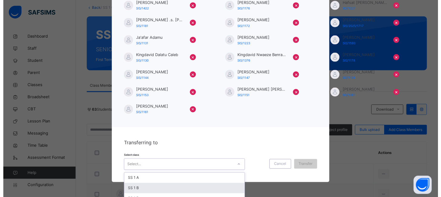
scroll to position [171, 0]
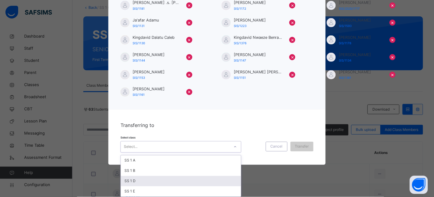
click at [132, 181] on div "SS 1 D" at bounding box center [181, 181] width 120 height 10
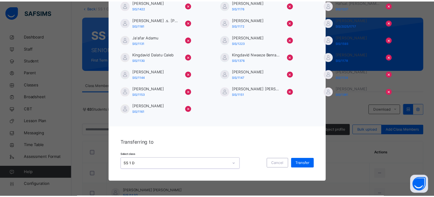
scroll to position [154, 0]
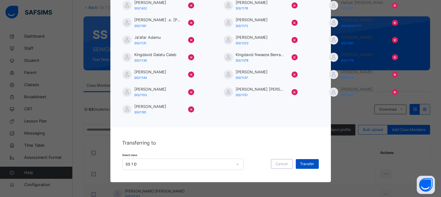
click at [305, 162] on span "Transfer" at bounding box center [307, 163] width 14 height 5
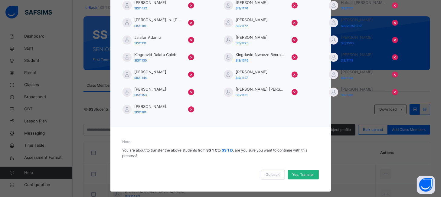
click at [305, 172] on span "Yes, Transfer" at bounding box center [303, 173] width 22 height 5
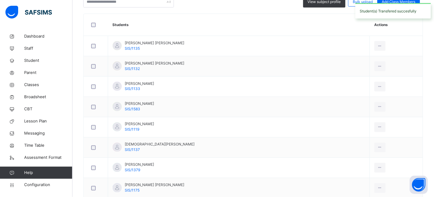
scroll to position [0, 0]
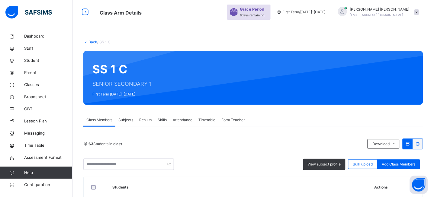
click at [90, 41] on link "Back" at bounding box center [93, 42] width 9 height 5
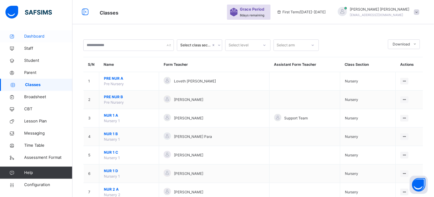
click at [26, 35] on span "Dashboard" at bounding box center [48, 36] width 48 height 6
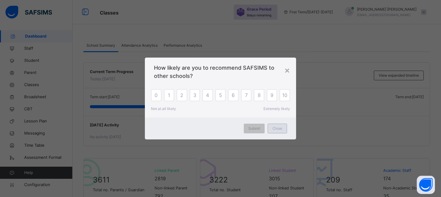
click at [282, 130] on div "Close" at bounding box center [277, 128] width 19 height 10
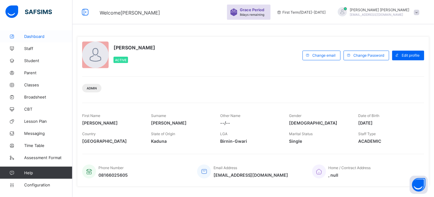
click at [31, 39] on link "Dashboard" at bounding box center [36, 36] width 73 height 12
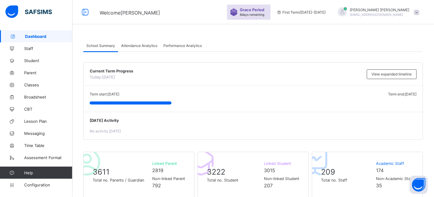
click at [146, 47] on span "Attendance Analytics" at bounding box center [139, 45] width 36 height 5
click at [171, 48] on div "Performance Analytics" at bounding box center [183, 45] width 44 height 12
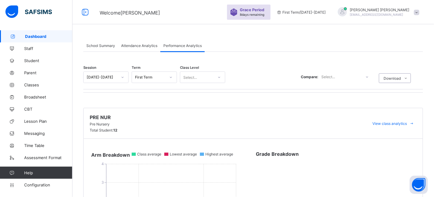
click at [171, 48] on div "Performance Analytics" at bounding box center [183, 45] width 44 height 12
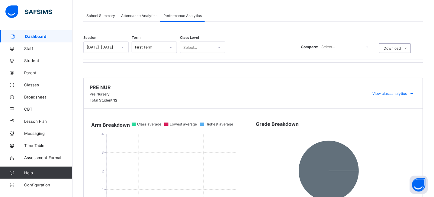
scroll to position [62, 0]
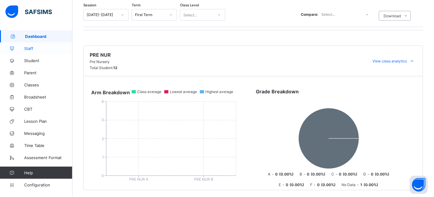
click at [31, 47] on span "Staff" at bounding box center [48, 48] width 48 height 5
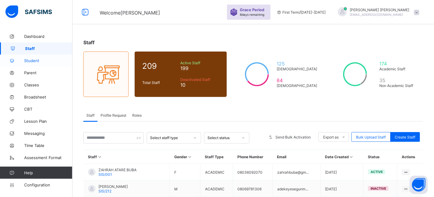
click at [35, 63] on link "Student" at bounding box center [36, 60] width 73 height 12
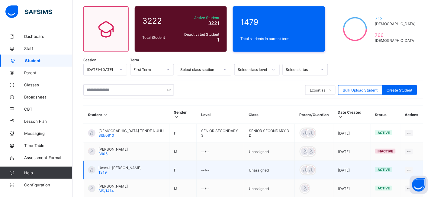
scroll to position [47, 0]
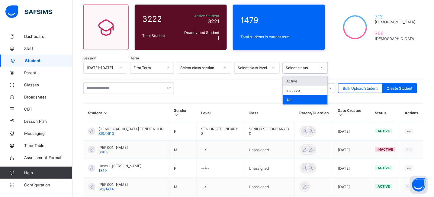
click at [314, 68] on div "Select status" at bounding box center [301, 68] width 31 height 5
click at [302, 82] on div "Active" at bounding box center [305, 80] width 45 height 9
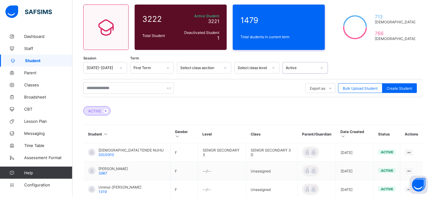
click at [249, 68] on div "Select class level" at bounding box center [253, 68] width 31 height 5
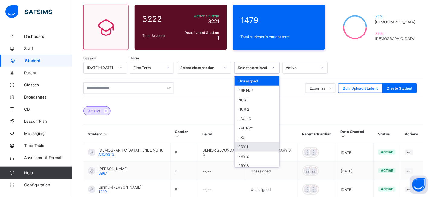
click at [241, 147] on div "PRY 1" at bounding box center [257, 146] width 45 height 9
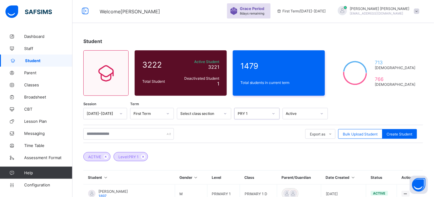
scroll to position [0, 0]
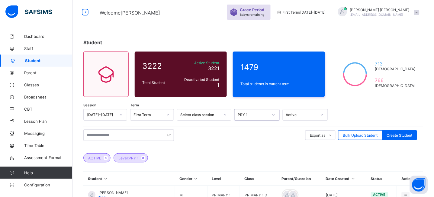
click at [211, 120] on div "Select class section" at bounding box center [204, 114] width 54 height 11
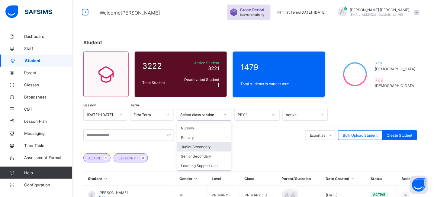
click at [191, 143] on div "Junior Secondary" at bounding box center [204, 146] width 54 height 9
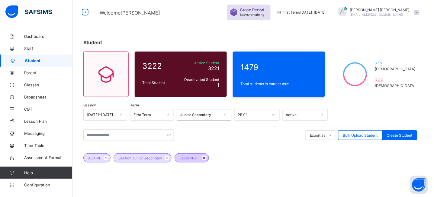
click at [206, 158] on icon at bounding box center [204, 158] width 5 height 4
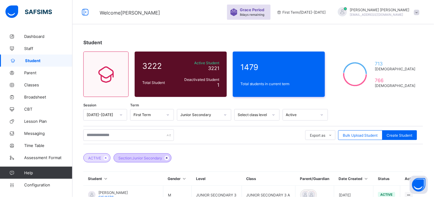
click at [167, 157] on icon at bounding box center [166, 158] width 5 height 4
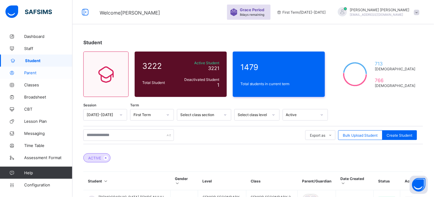
click at [39, 73] on span "Parent" at bounding box center [48, 72] width 48 height 5
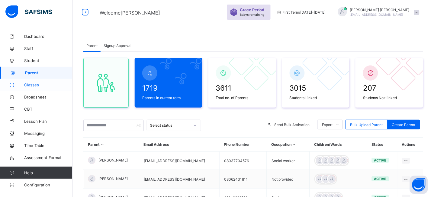
click at [37, 86] on span "Classes" at bounding box center [48, 84] width 48 height 5
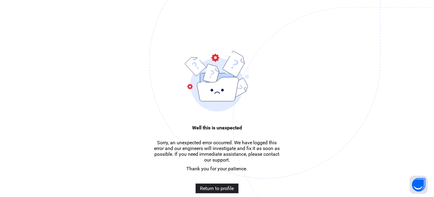
click at [219, 191] on span "Return to profile" at bounding box center [217, 188] width 34 height 6
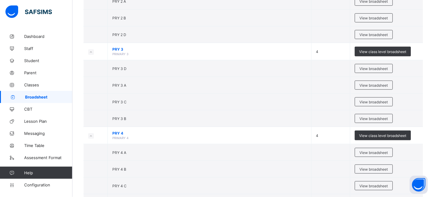
scroll to position [602, 0]
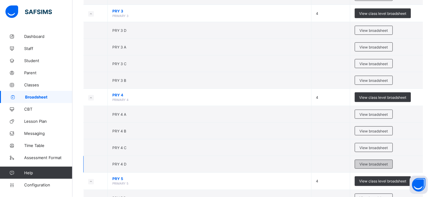
click at [378, 165] on span "View broadsheet" at bounding box center [374, 164] width 28 height 5
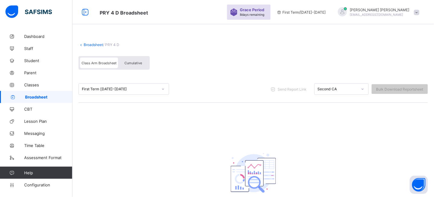
click at [95, 44] on link "Broadsheet" at bounding box center [93, 44] width 19 height 5
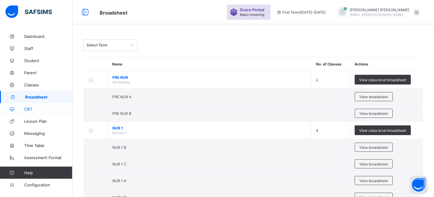
click at [28, 109] on span "CBT" at bounding box center [48, 108] width 48 height 5
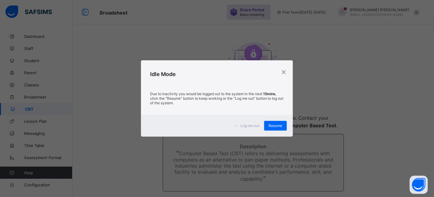
click at [276, 131] on div "Log me out Resume" at bounding box center [217, 126] width 152 height 22
click at [277, 126] on span "Resume" at bounding box center [276, 125] width 14 height 5
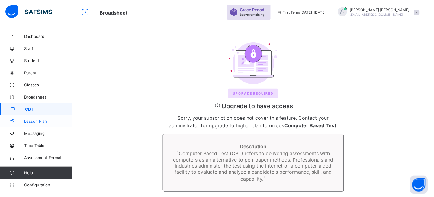
click at [31, 125] on link "Lesson Plan" at bounding box center [36, 121] width 73 height 12
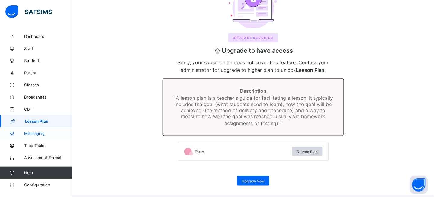
scroll to position [60, 0]
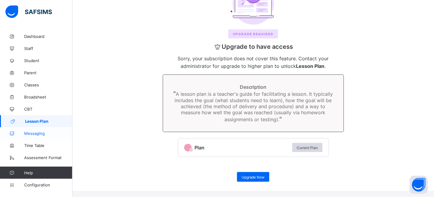
click at [33, 132] on span "Messaging" at bounding box center [48, 133] width 48 height 5
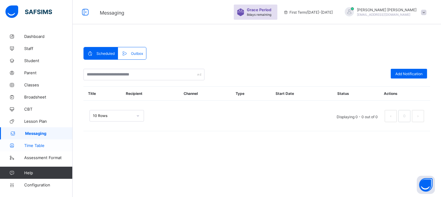
click at [32, 144] on span "Time Table" at bounding box center [48, 145] width 48 height 5
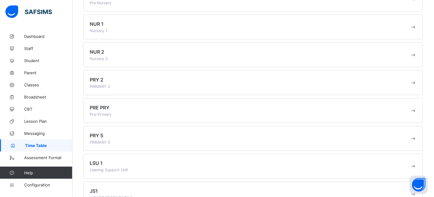
scroll to position [101, 0]
click at [41, 183] on span "Configuration" at bounding box center [48, 184] width 48 height 5
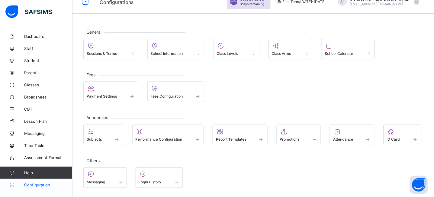
scroll to position [11, 0]
click at [25, 48] on span "Staff" at bounding box center [48, 48] width 48 height 5
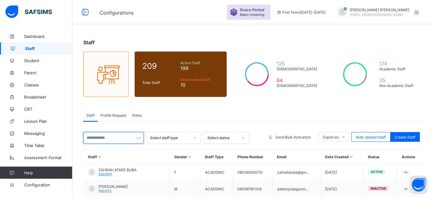
click at [102, 140] on input "text" at bounding box center [113, 137] width 60 height 11
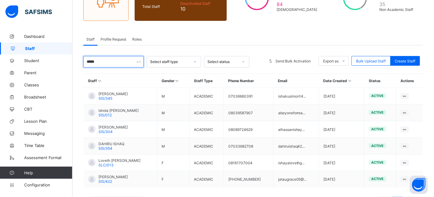
scroll to position [100, 0]
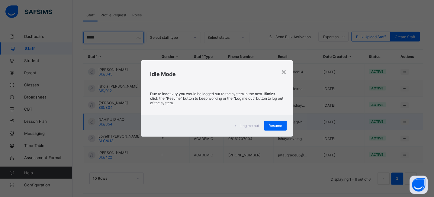
type input "*****"
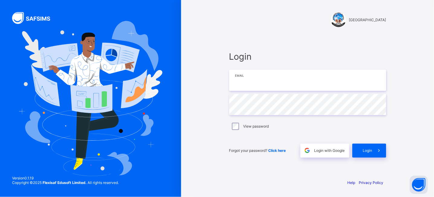
type input "**********"
